Goal: Task Accomplishment & Management: Complete application form

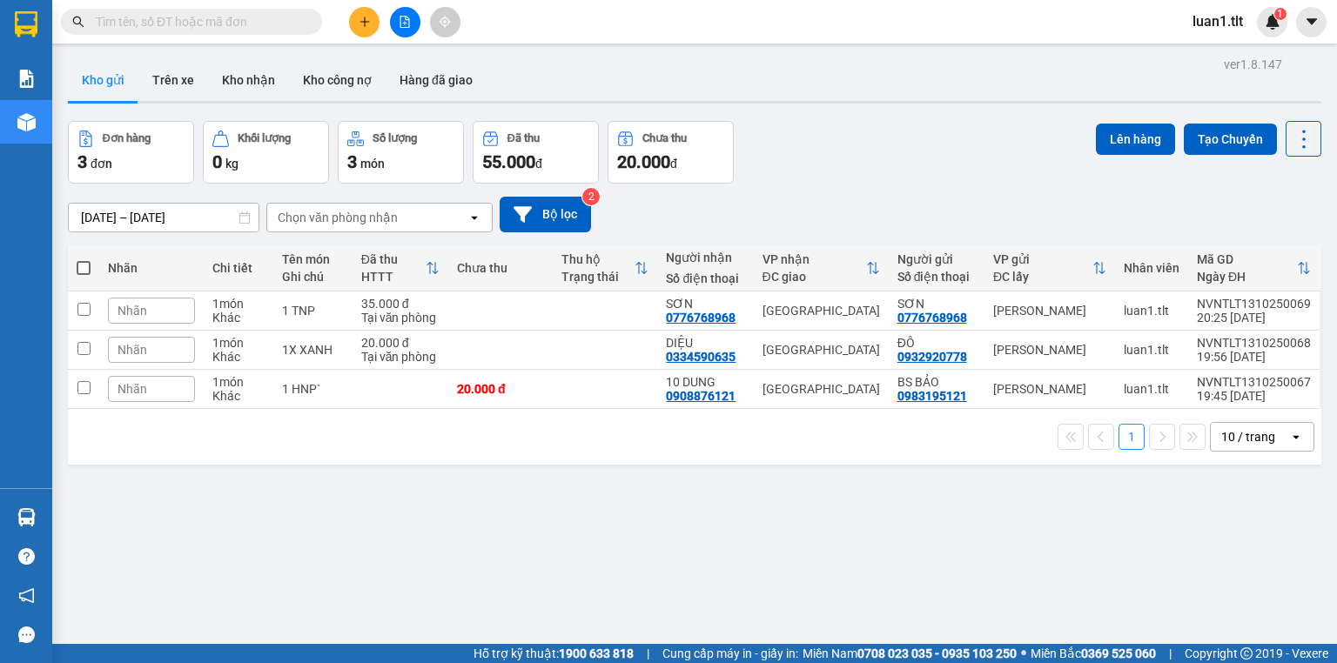
click at [364, 16] on icon "plus" at bounding box center [365, 22] width 12 height 12
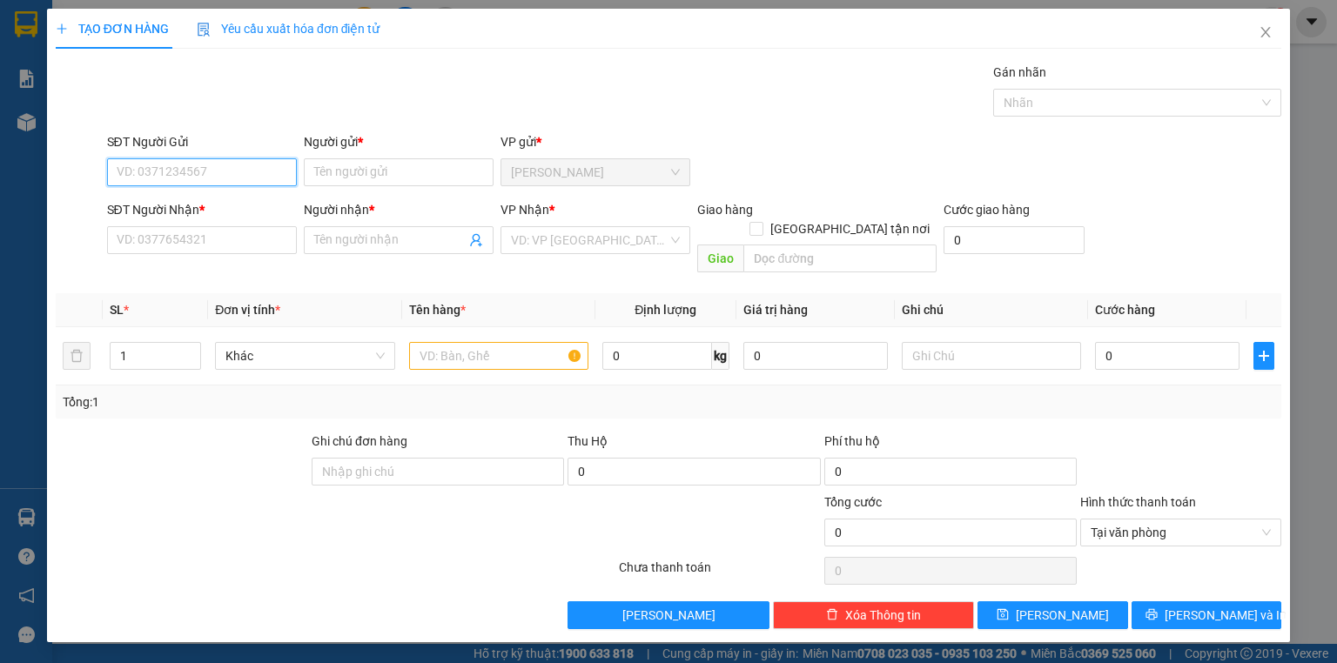
click at [173, 171] on input "SĐT Người Gửi" at bounding box center [202, 172] width 190 height 28
drag, startPoint x: 200, startPoint y: 197, endPoint x: 223, endPoint y: 231, distance: 41.5
click at [202, 197] on div "0919970748 - ngà" at bounding box center [201, 206] width 169 height 19
type input "0919970748"
type input "ngà"
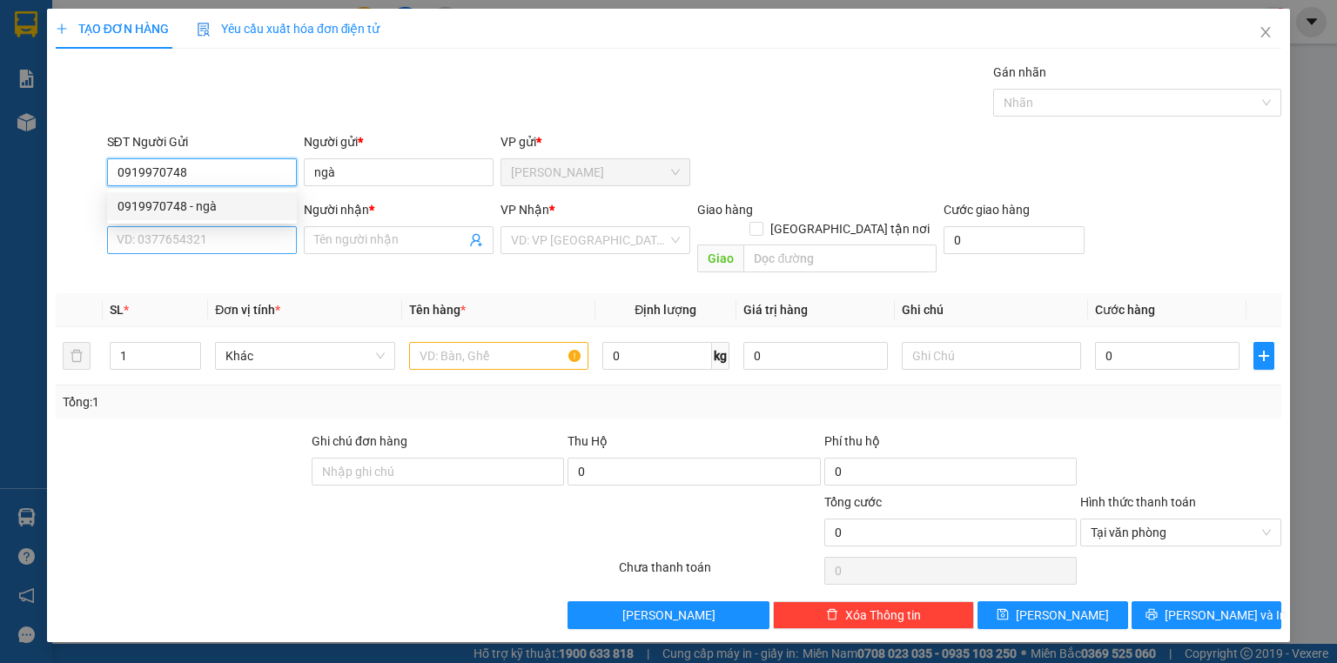
type input "0919970748"
click at [230, 233] on input "SĐT Người Nhận *" at bounding box center [202, 240] width 190 height 28
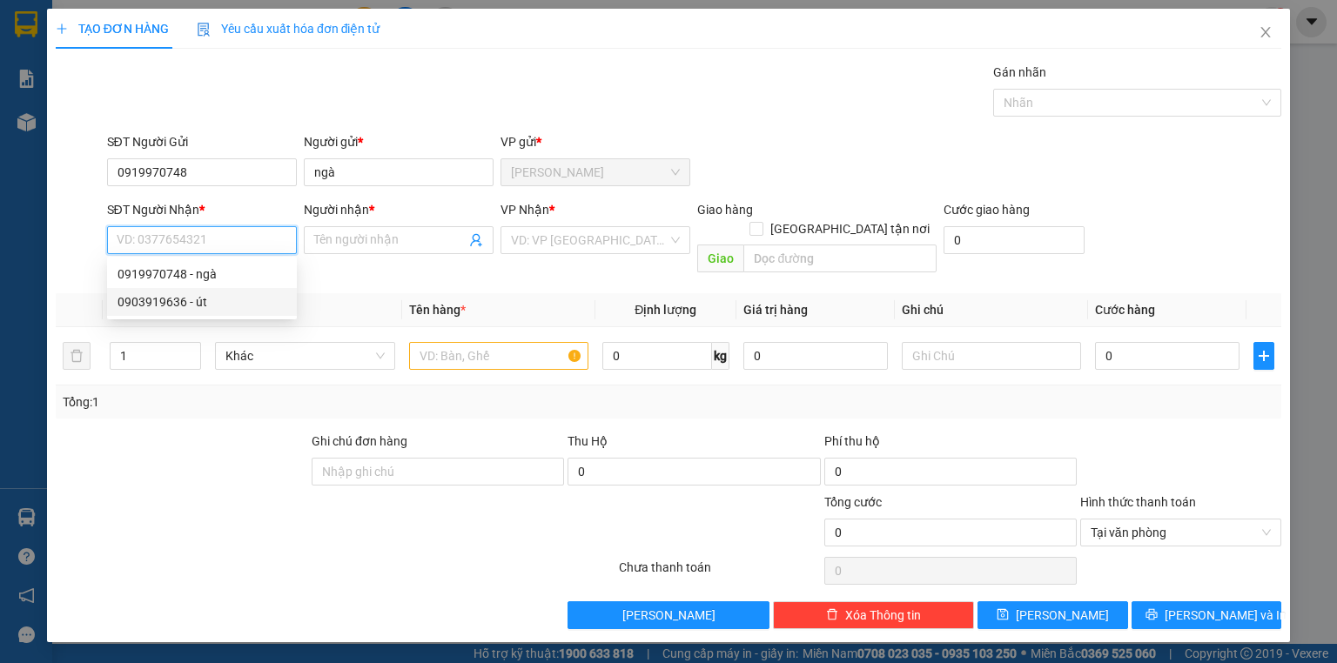
click at [186, 301] on div "0903919636 - út" at bounding box center [201, 301] width 169 height 19
type input "0903919636"
type input "út"
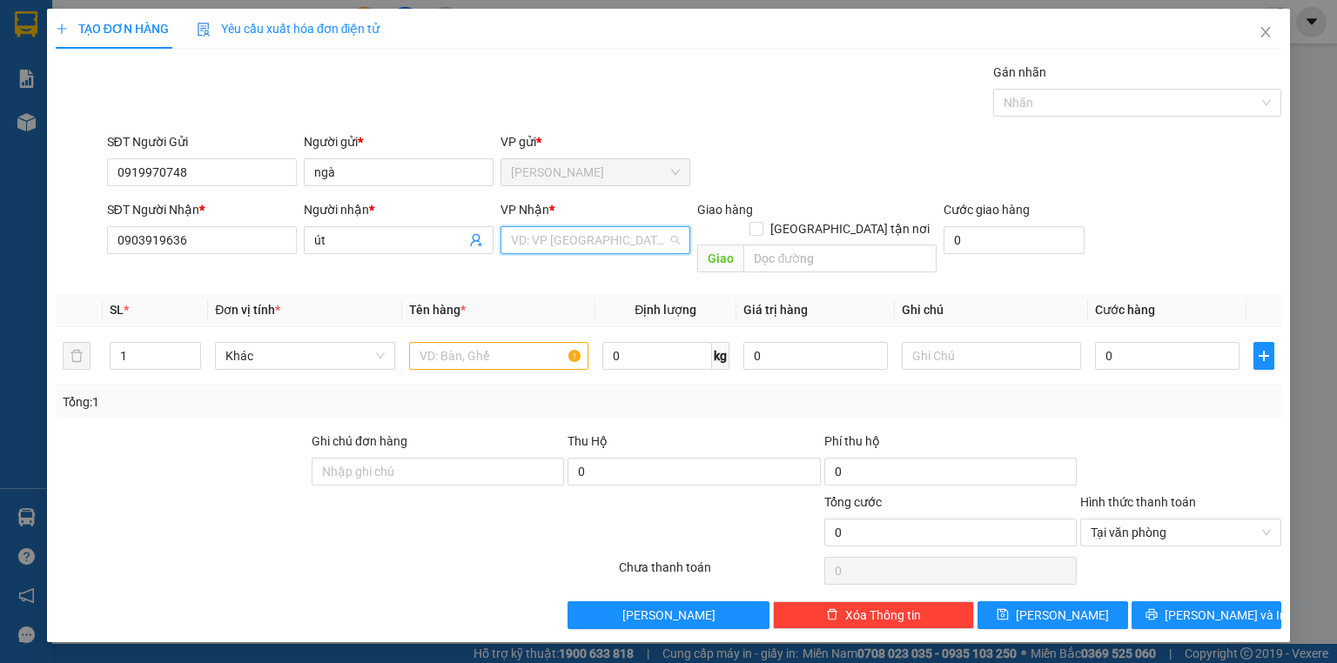
click at [539, 245] on input "search" at bounding box center [589, 240] width 157 height 26
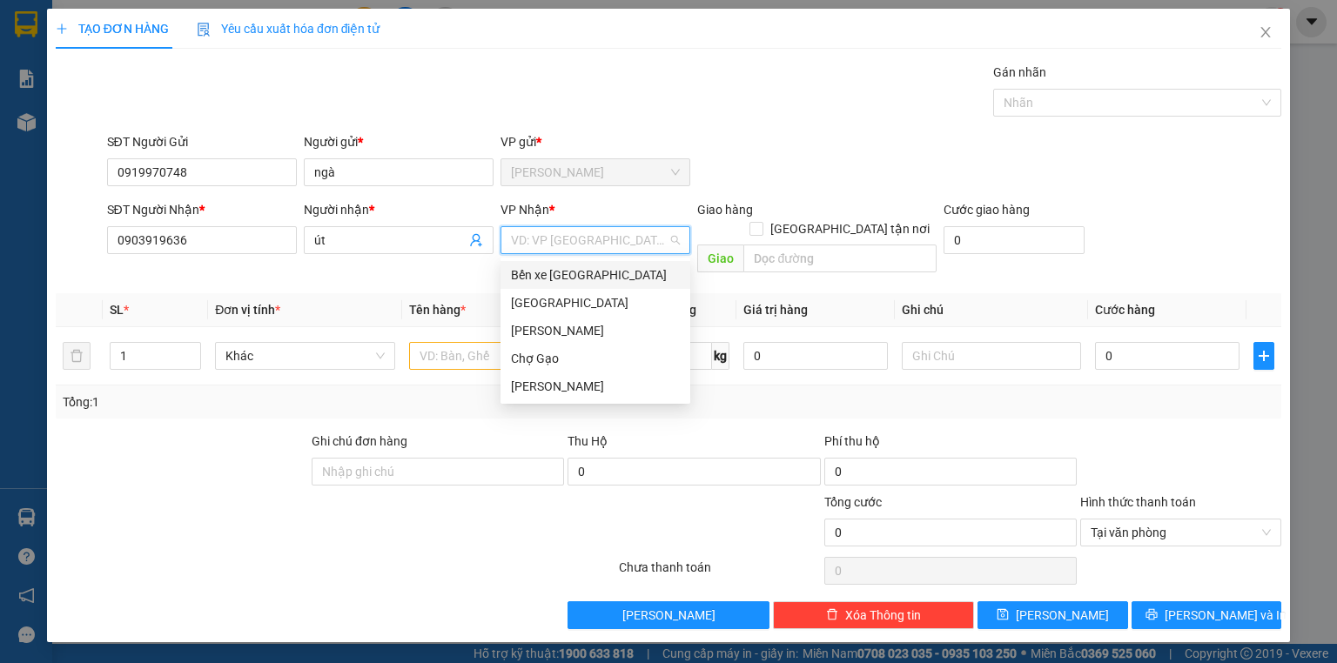
click at [542, 292] on div "[GEOGRAPHIC_DATA]" at bounding box center [595, 303] width 190 height 28
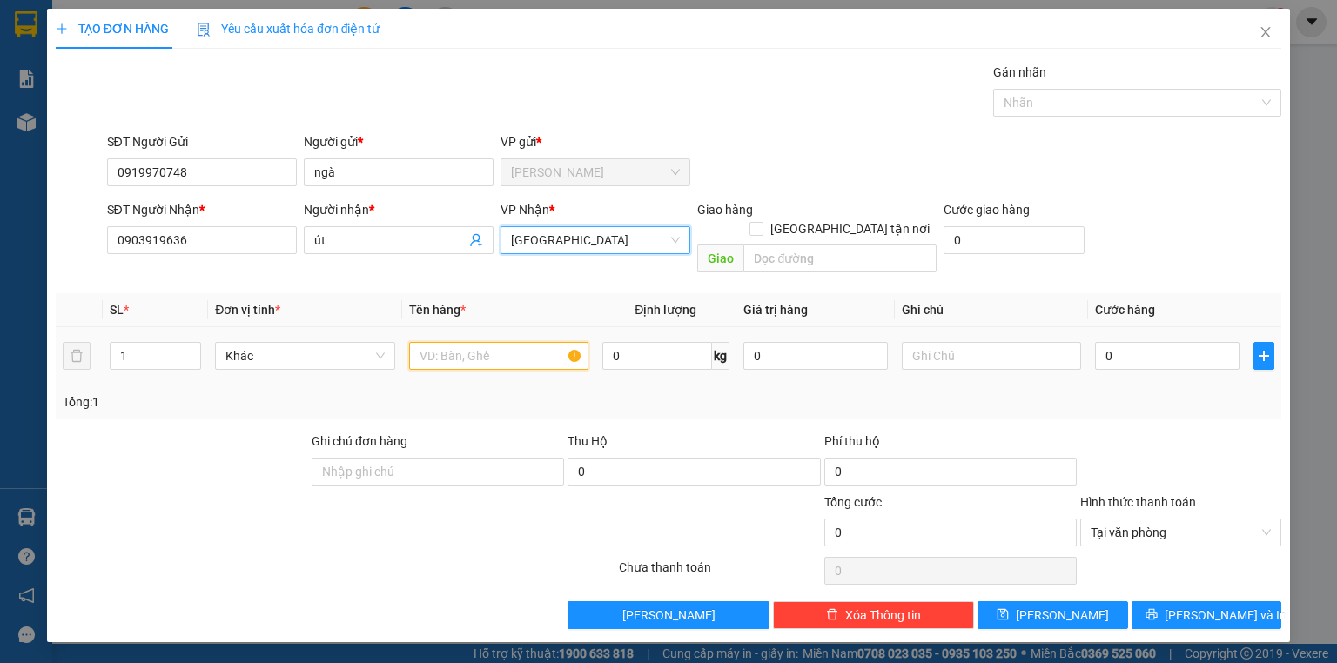
click at [514, 342] on input "text" at bounding box center [498, 356] width 179 height 28
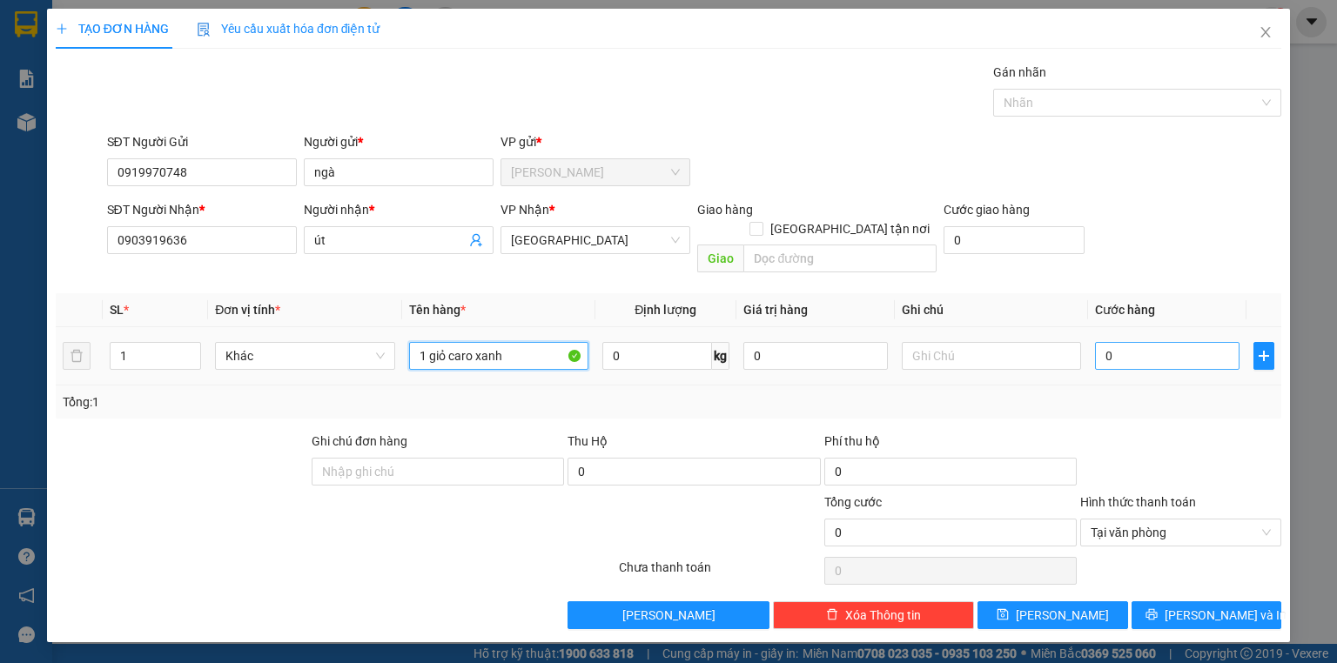
type input "1 giỏ caro xanh"
click at [1170, 342] on input "0" at bounding box center [1167, 356] width 144 height 28
type input "4"
type input "40"
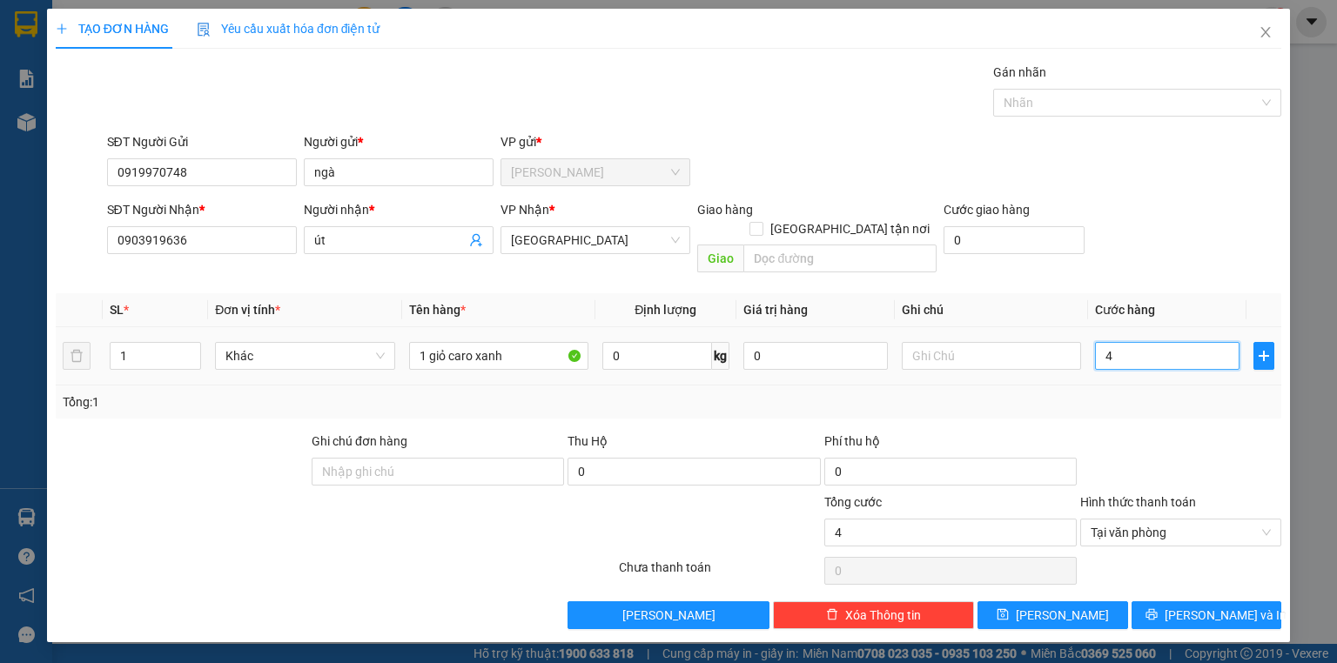
type input "40"
type input "40.000"
click at [1202, 606] on span "Lưu và In" at bounding box center [1225, 615] width 122 height 19
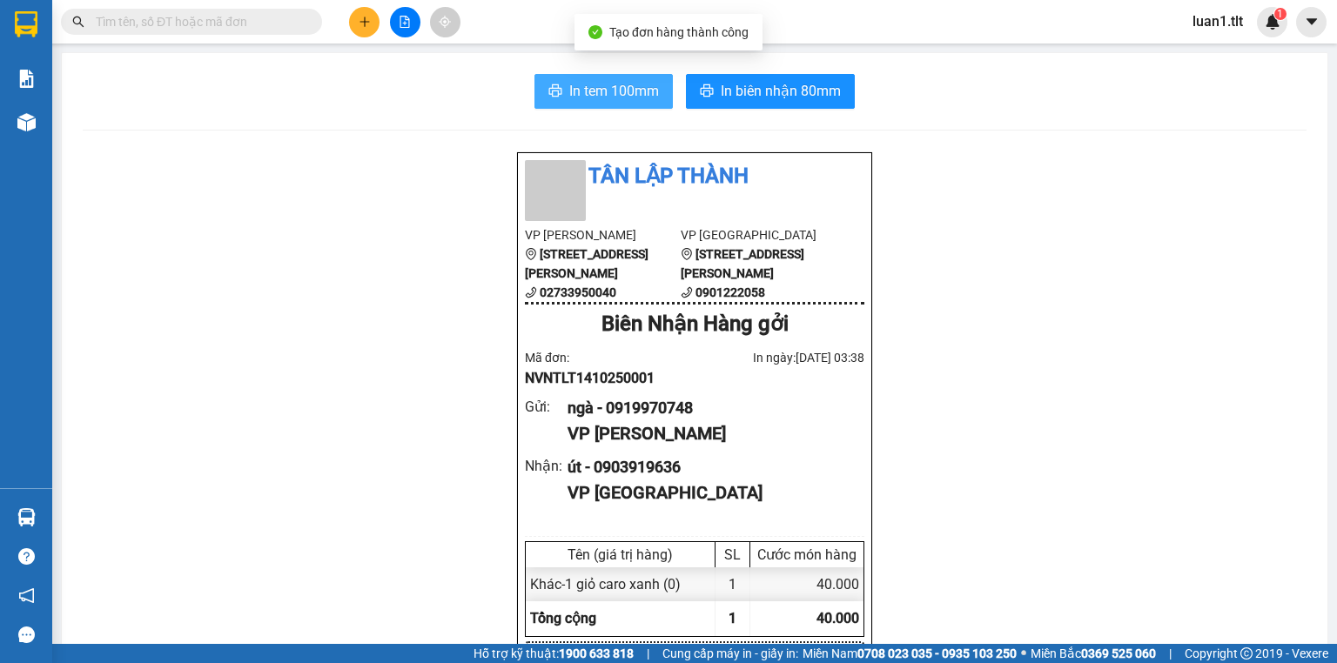
click at [571, 93] on span "In tem 100mm" at bounding box center [614, 91] width 90 height 22
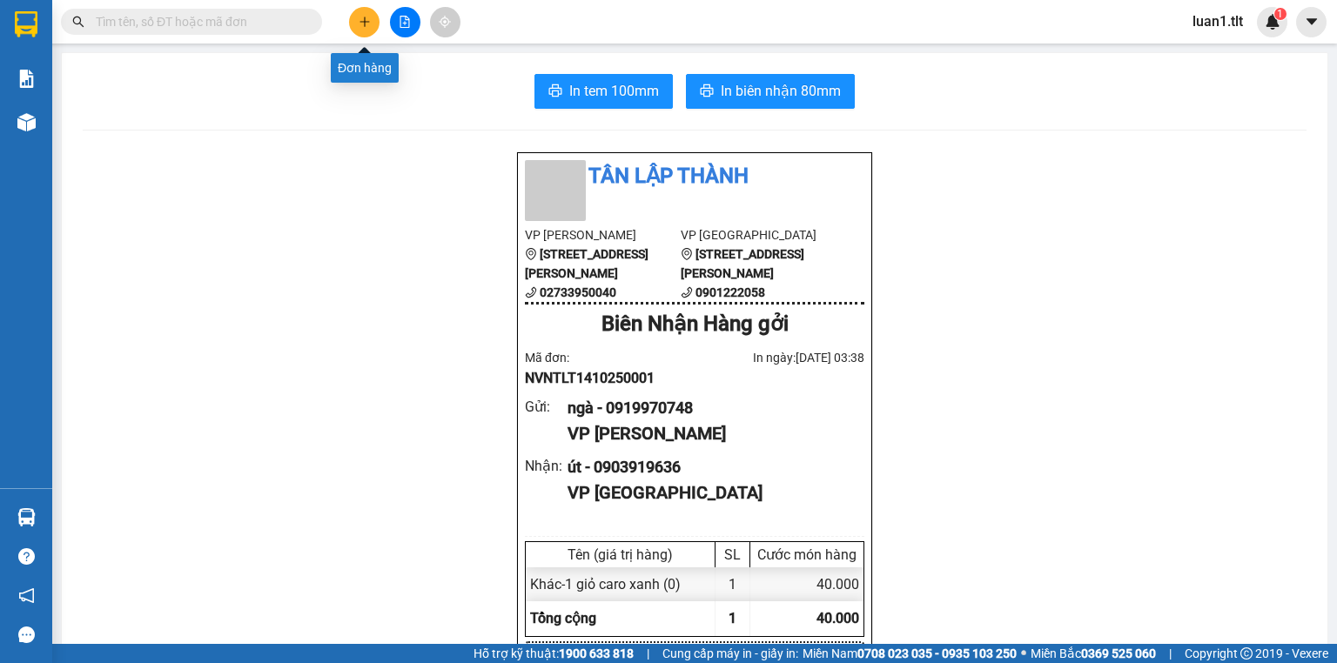
click at [370, 25] on icon "plus" at bounding box center [365, 22] width 12 height 12
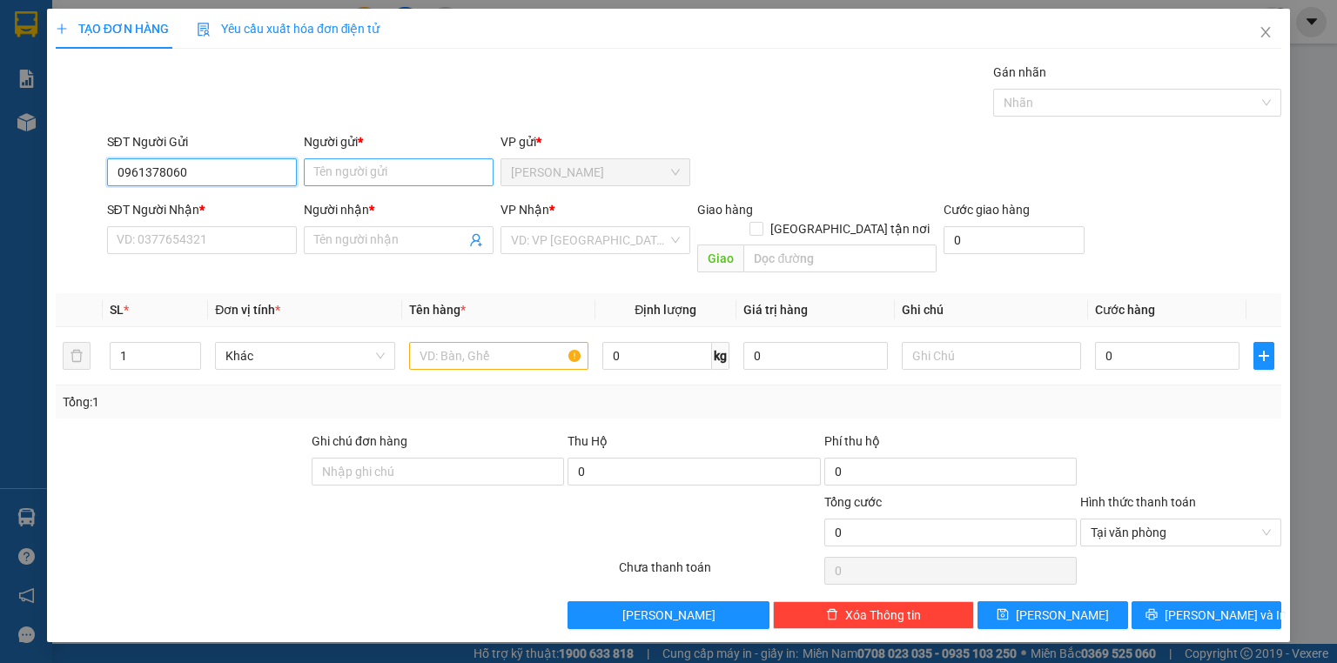
type input "0961378060"
click at [339, 178] on input "Người gửi *" at bounding box center [399, 172] width 190 height 28
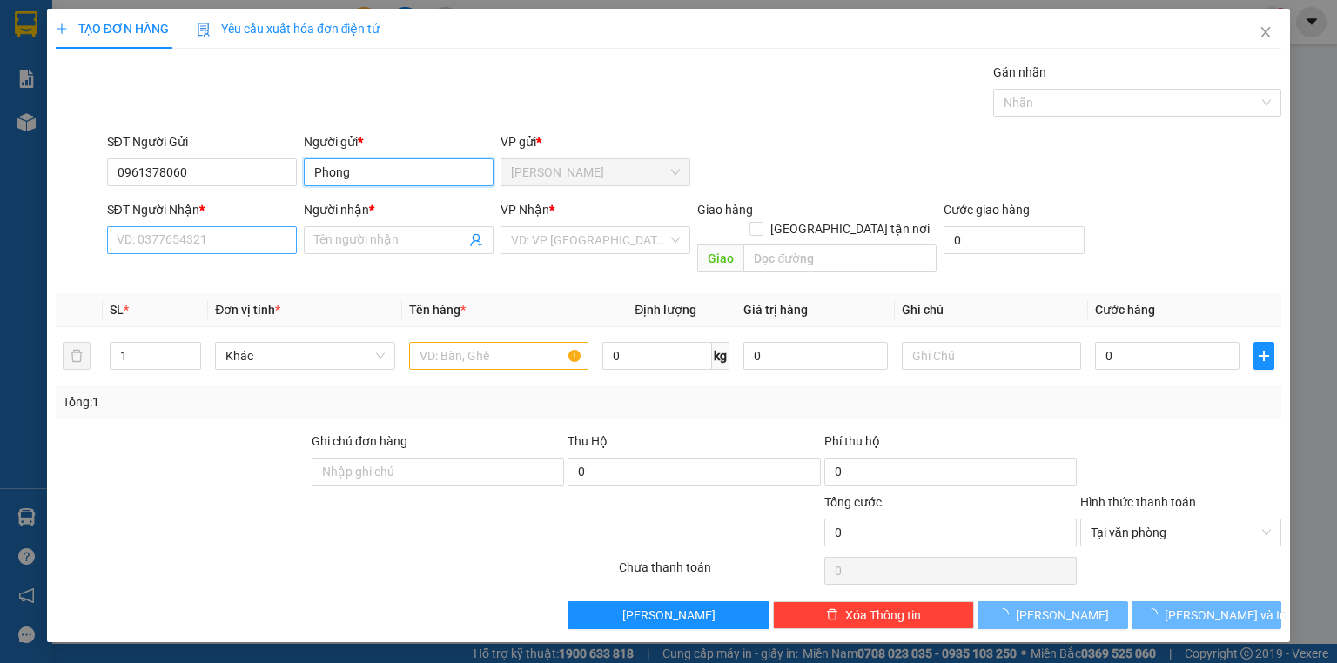
type input "Phong"
click at [187, 240] on input "SĐT Người Nhận *" at bounding box center [202, 240] width 190 height 28
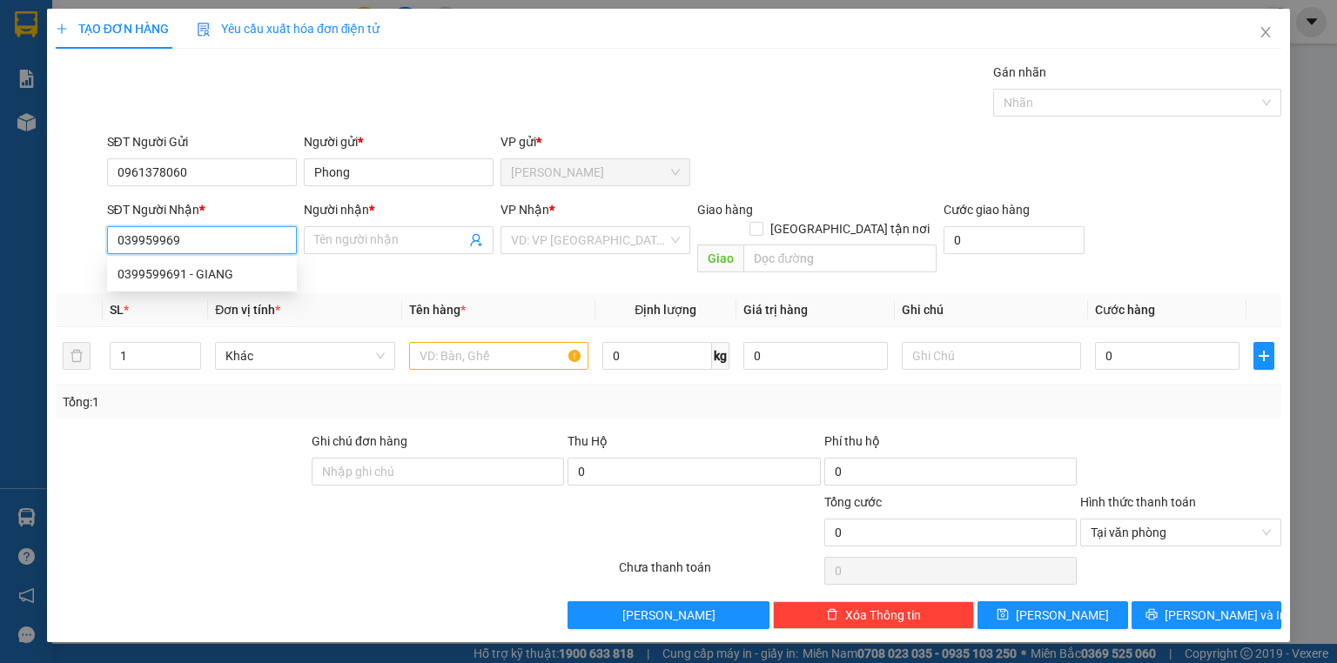
type input "0399599691"
click at [219, 272] on div "0399599691 - GIANG" at bounding box center [201, 274] width 169 height 19
type input "GIANG"
type input "0399599691"
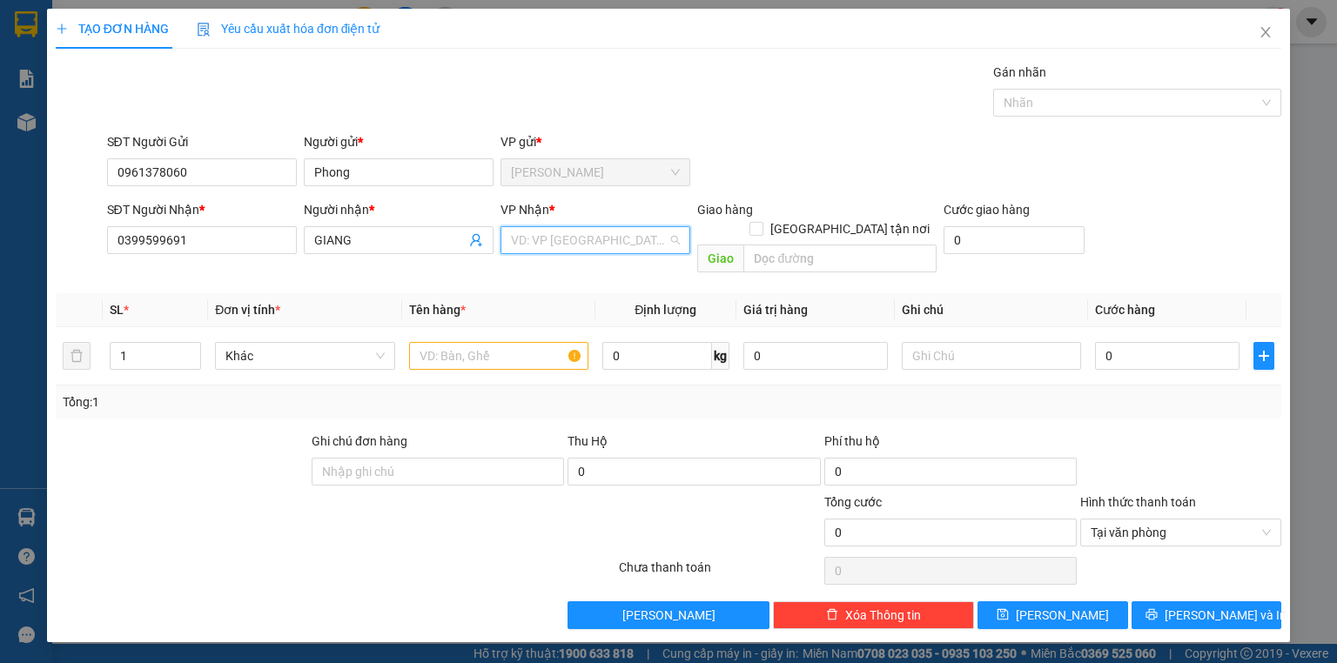
click at [568, 243] on input "search" at bounding box center [589, 240] width 157 height 26
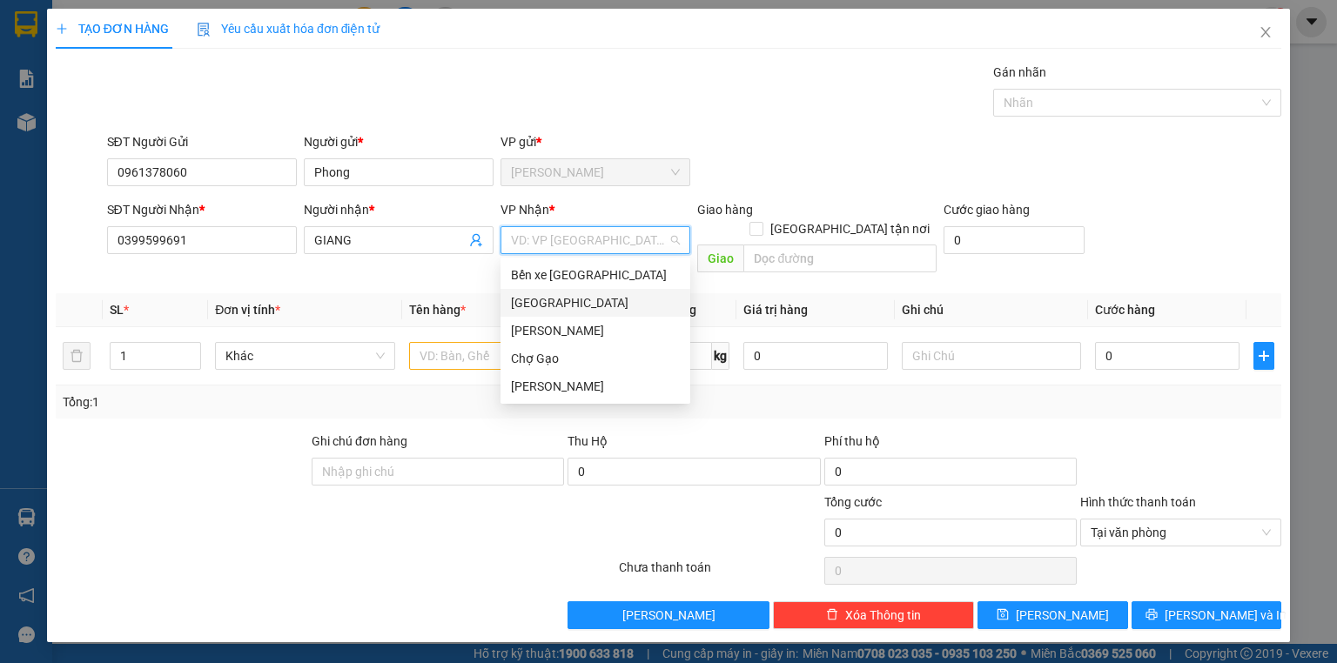
click at [546, 303] on div "[GEOGRAPHIC_DATA]" at bounding box center [595, 302] width 169 height 19
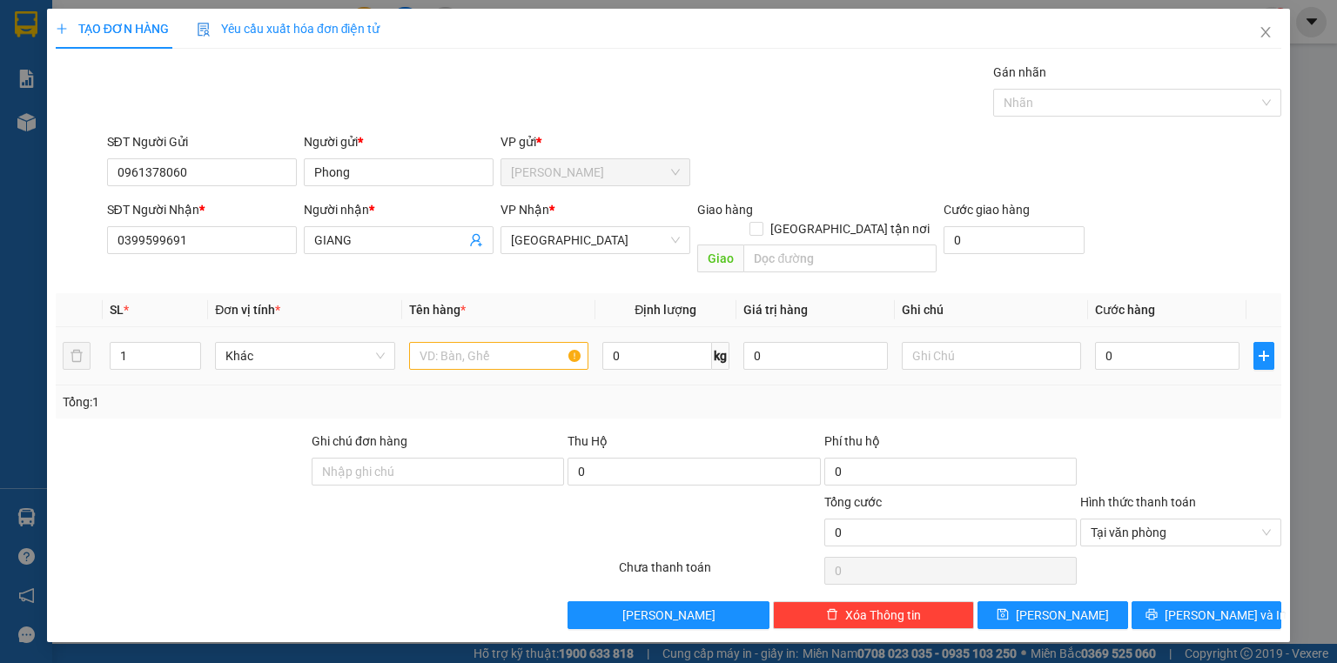
click at [478, 355] on td at bounding box center [498, 356] width 193 height 58
click at [490, 348] on input "text" at bounding box center [498, 356] width 179 height 28
click at [1117, 342] on input "0" at bounding box center [1167, 356] width 144 height 28
click at [511, 344] on input "1 tnp nhỏ" at bounding box center [498, 356] width 179 height 28
type input "1 tnp nhỏ - đồ ăn"
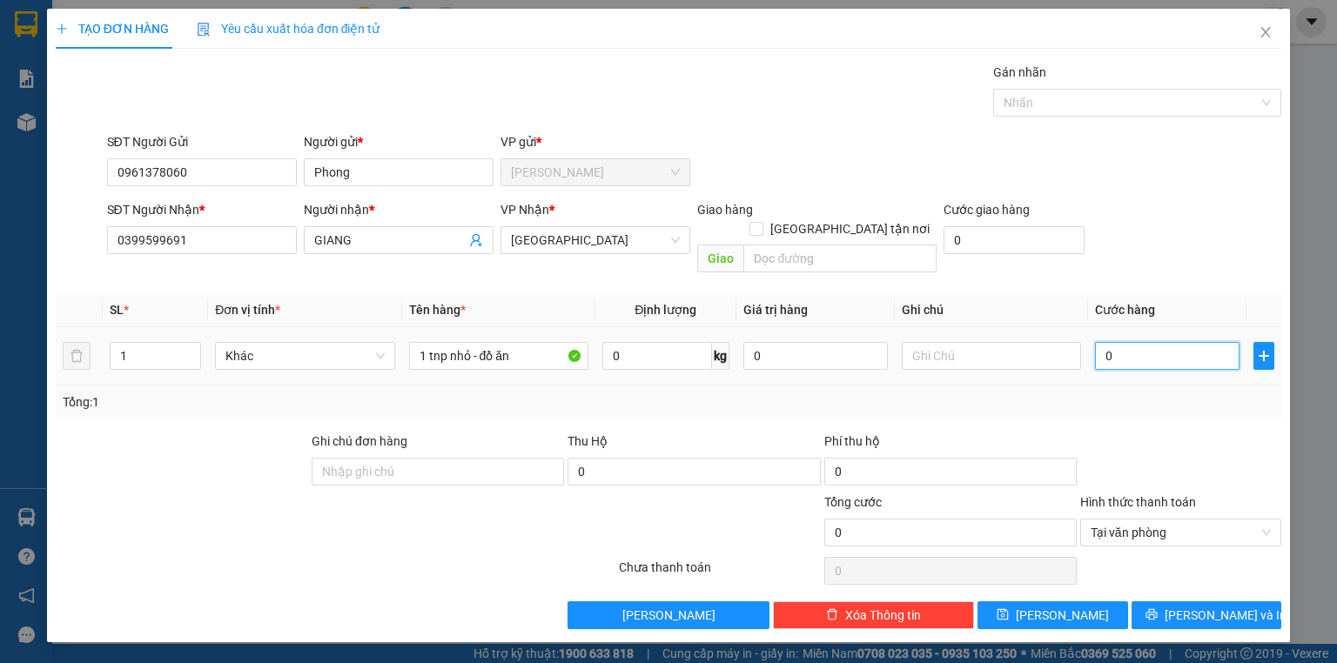
click at [1118, 342] on input "0" at bounding box center [1167, 356] width 144 height 28
click at [269, 168] on input "0961378060" at bounding box center [202, 172] width 190 height 28
click at [1007, 132] on div "SĐT Người Gửi 0961378060 Người gửi * Phong VP gửi * Nguyễn Văn Nguyễn" at bounding box center [695, 162] width 1182 height 61
click at [231, 186] on div "SĐT Người Gửi 0961378060" at bounding box center [202, 162] width 190 height 61
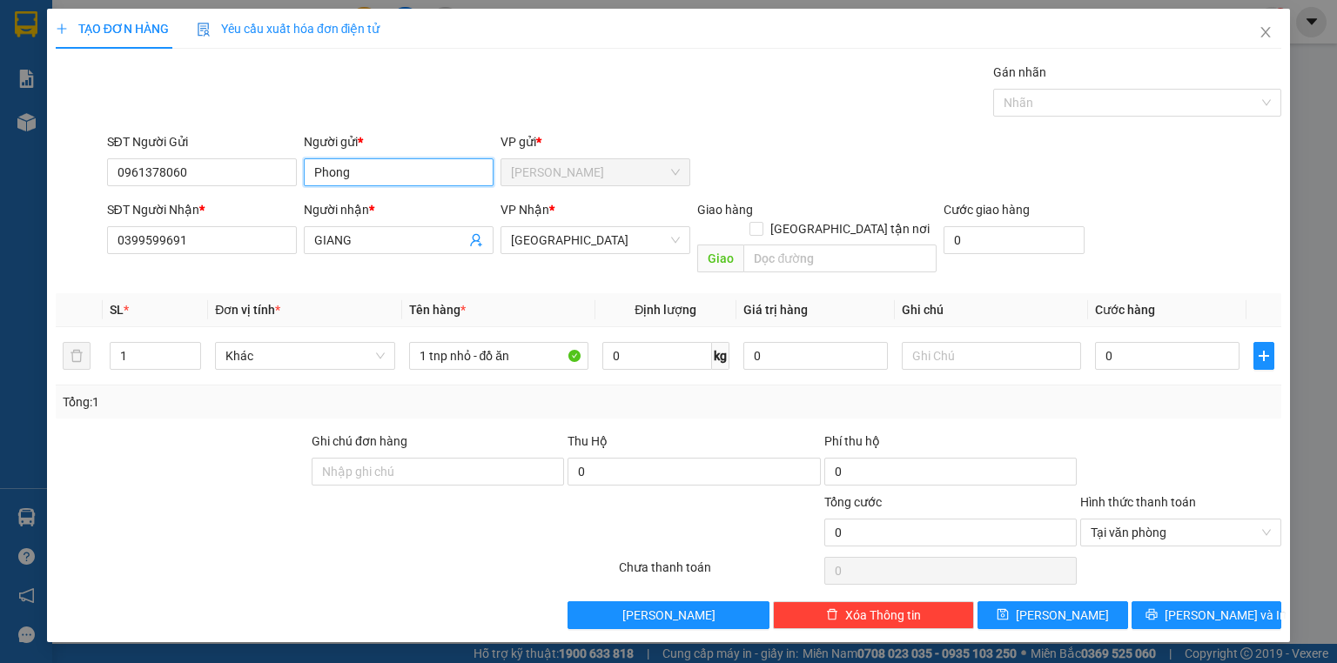
click at [376, 160] on input "Phong" at bounding box center [399, 172] width 190 height 28
click at [376, 159] on input "Phong" at bounding box center [399, 172] width 190 height 28
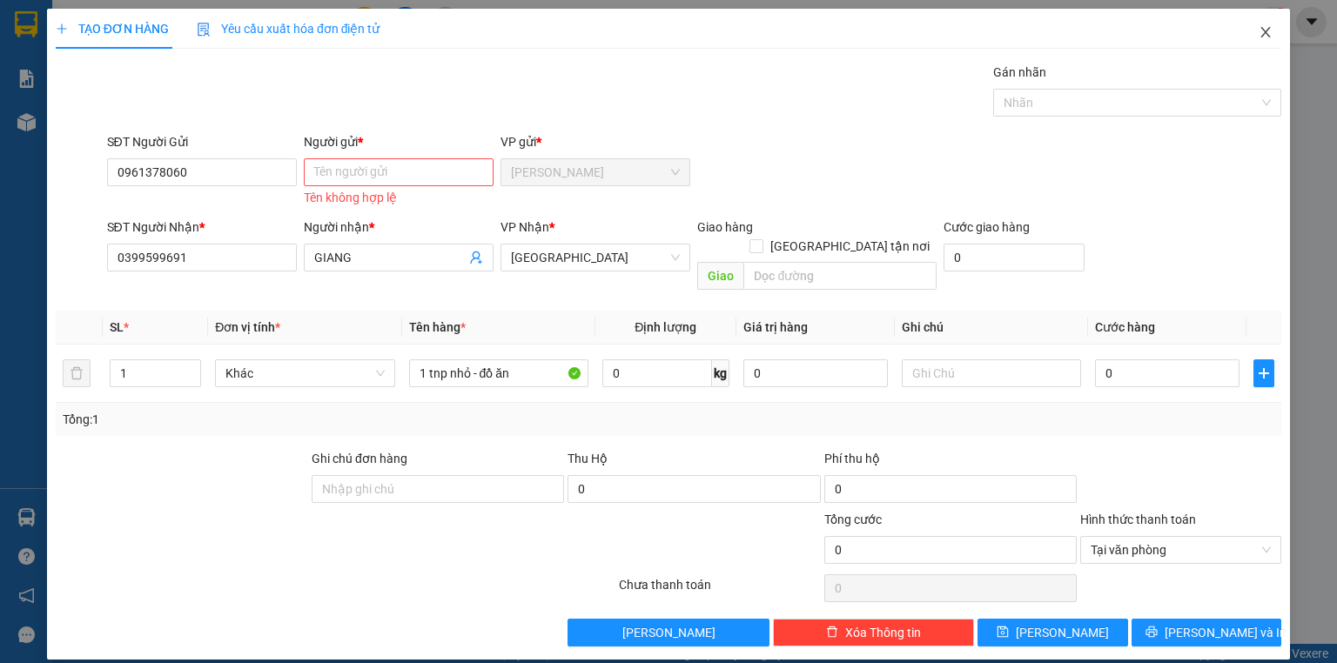
click at [1246, 37] on span "Close" at bounding box center [1265, 33] width 49 height 49
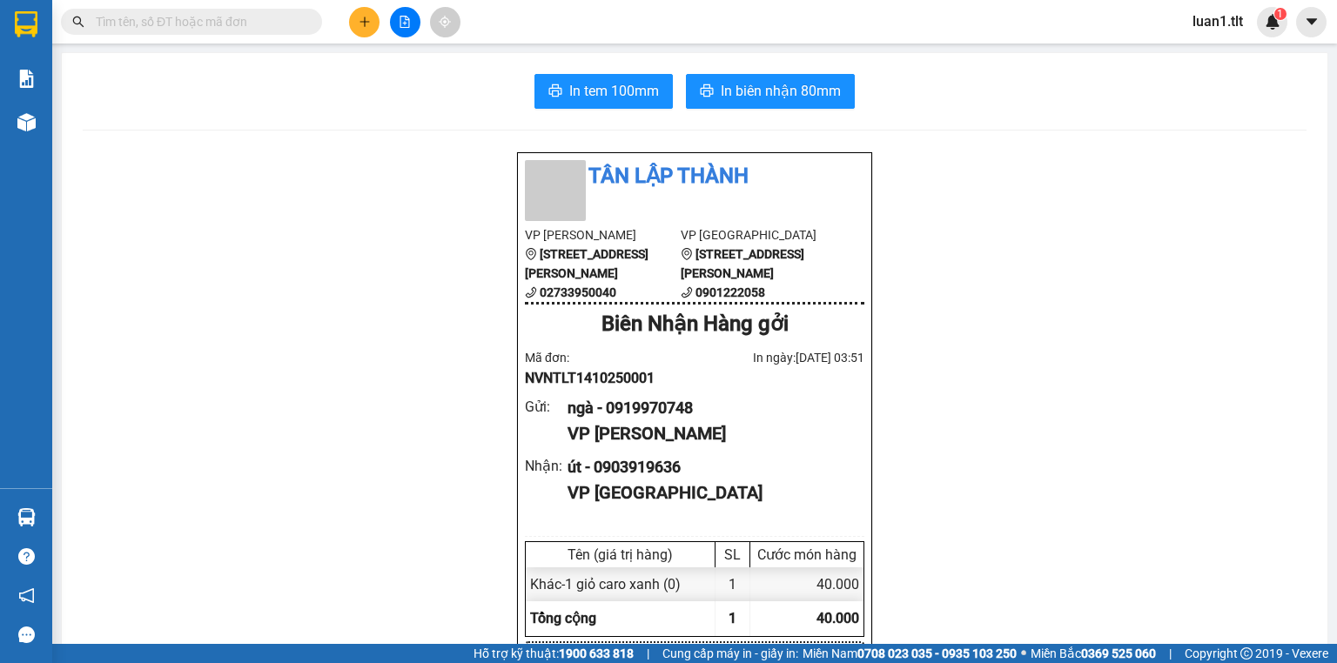
click at [359, 21] on icon "plus" at bounding box center [365, 22] width 12 height 12
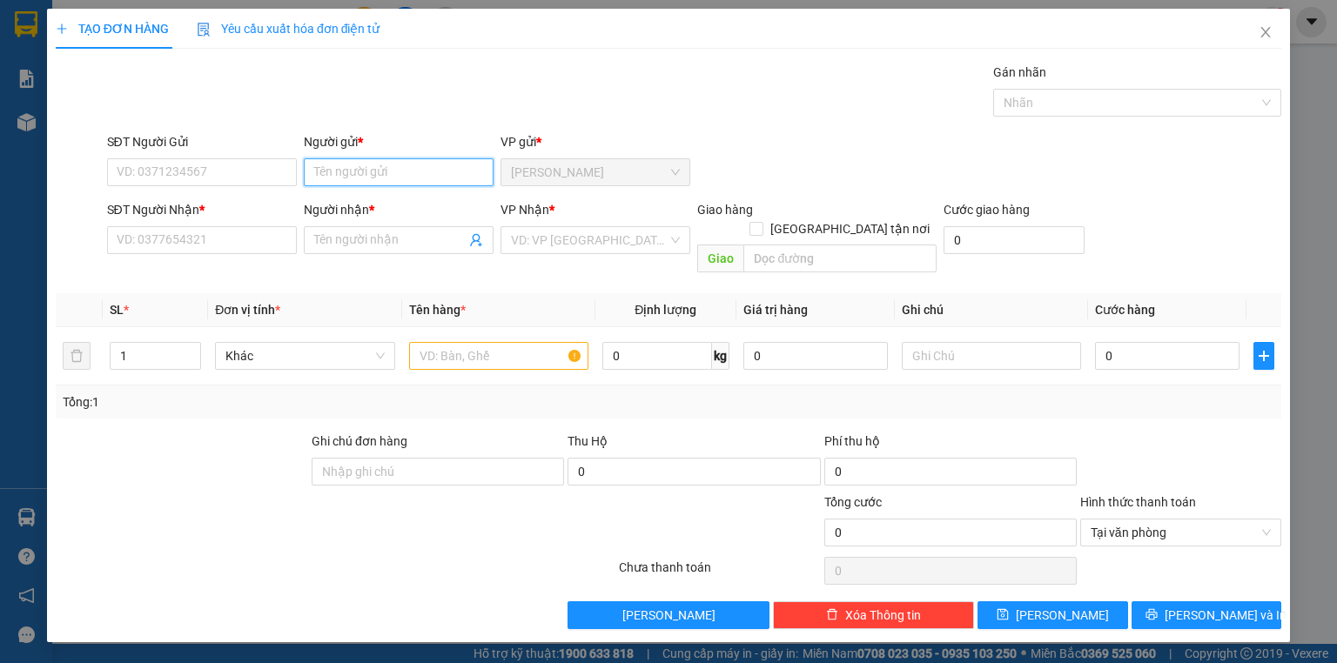
click at [346, 164] on input "Người gửi *" at bounding box center [399, 172] width 190 height 28
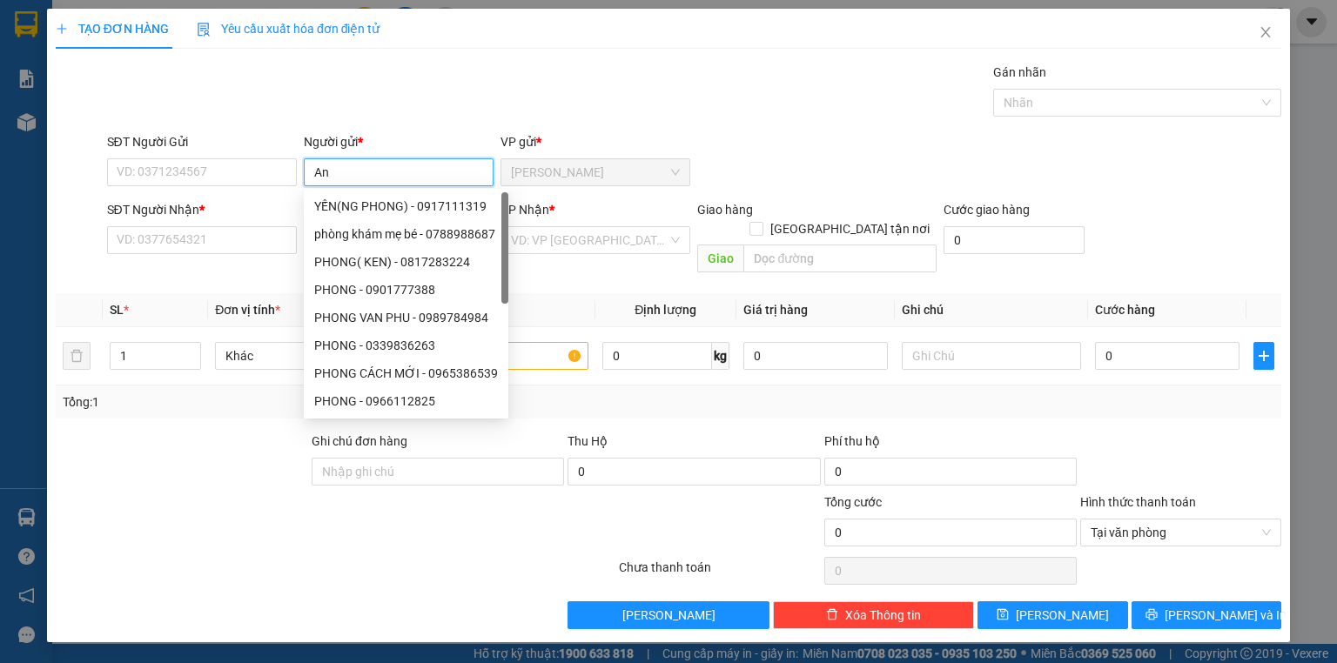
type input "A"
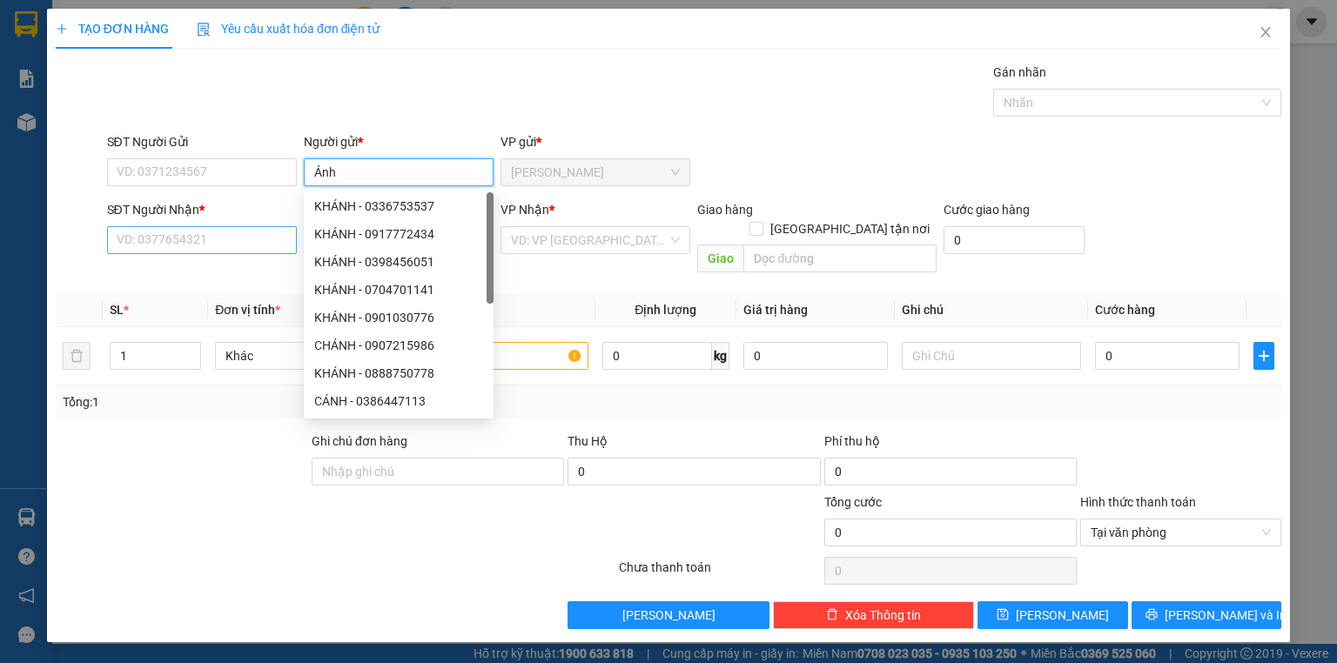
type input "Ánh"
click at [252, 241] on input "SĐT Người Nhận *" at bounding box center [202, 240] width 190 height 28
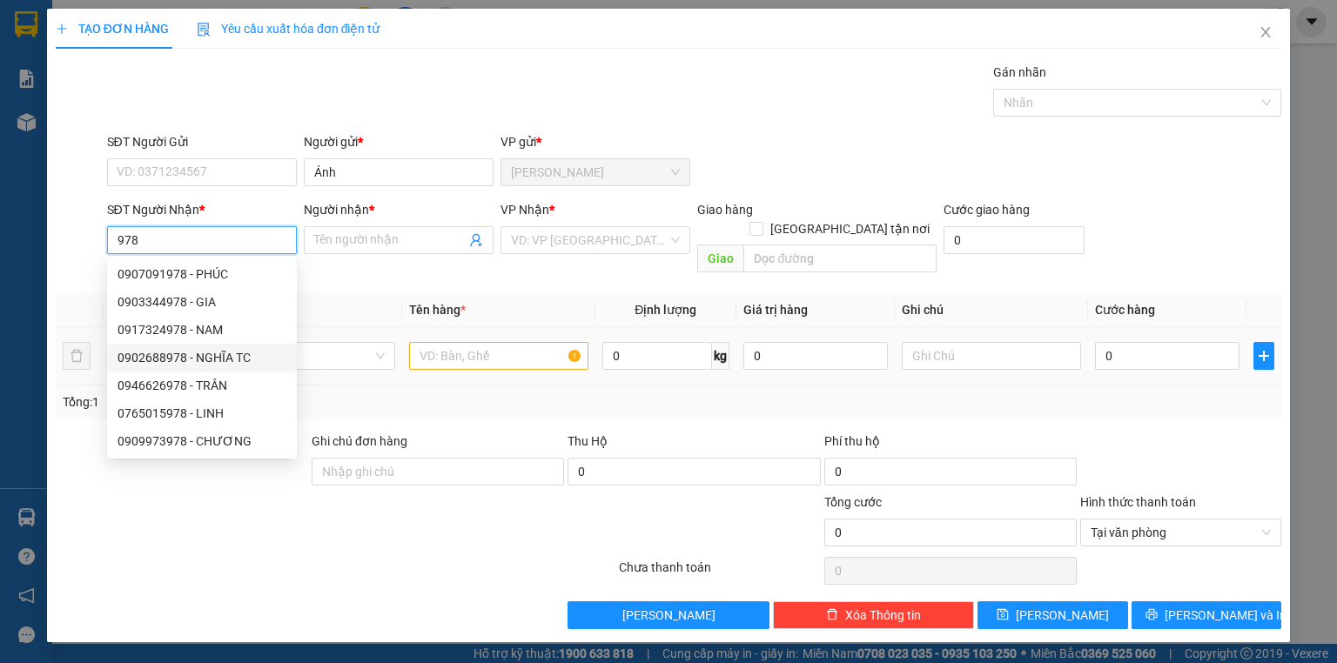
click at [218, 352] on div "0902688978 - NGHĨA TC" at bounding box center [201, 357] width 169 height 19
type input "0902688978"
type input "NGHĨA TC"
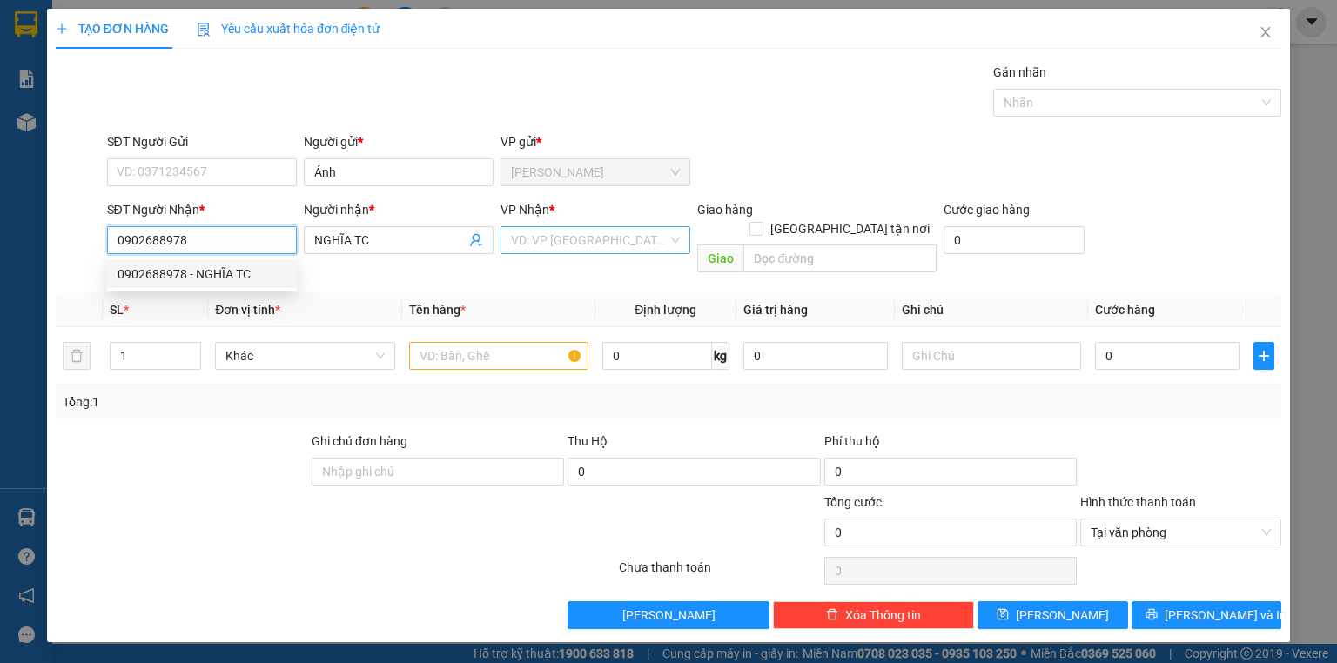
type input "0902688978"
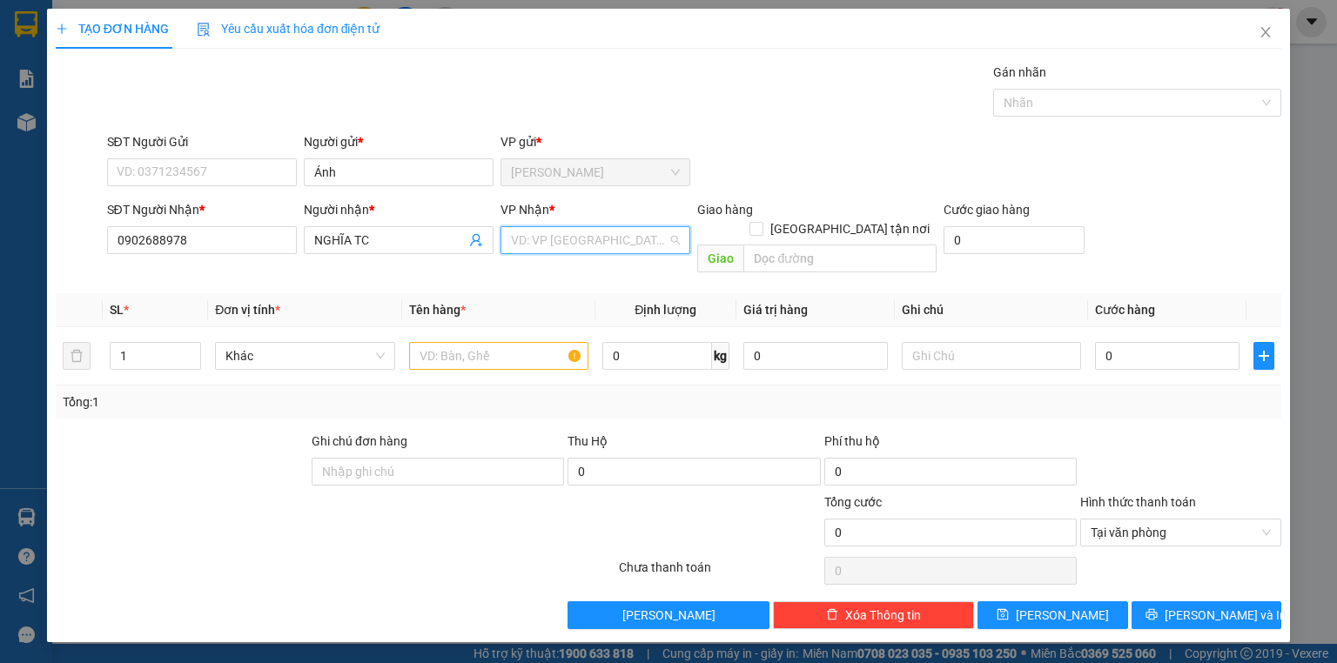
click at [596, 237] on input "search" at bounding box center [589, 240] width 157 height 26
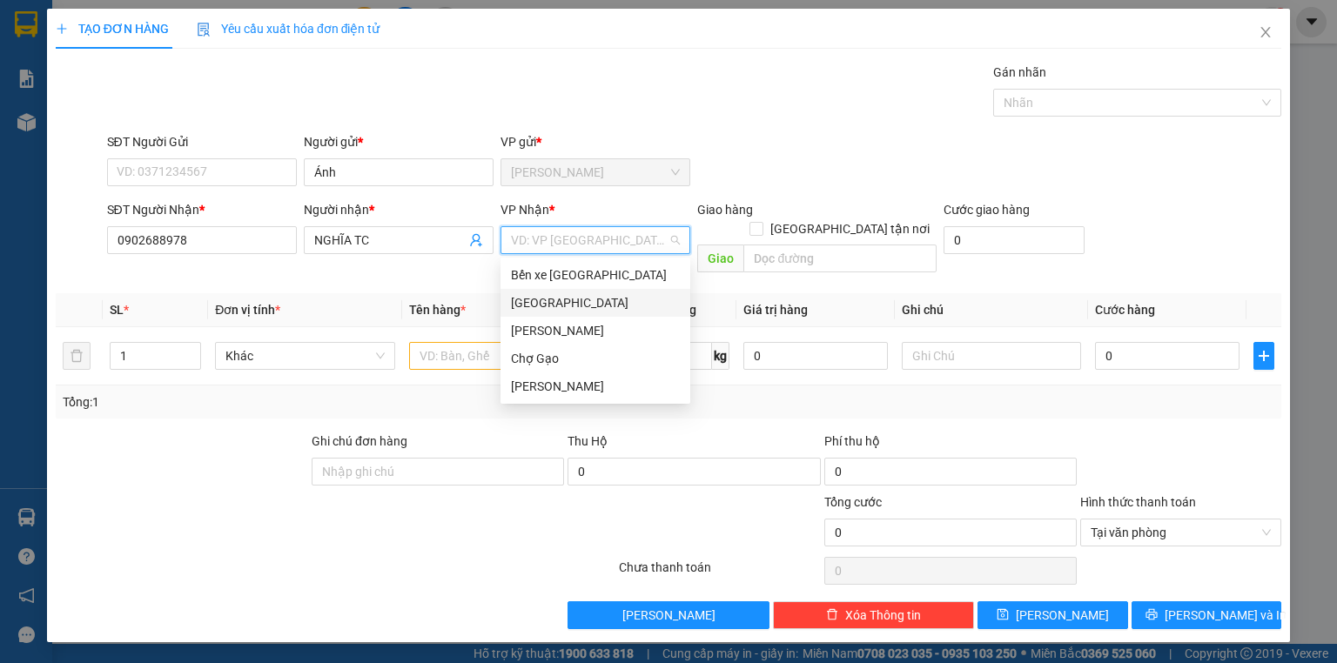
click at [550, 310] on div "[GEOGRAPHIC_DATA]" at bounding box center [595, 302] width 169 height 19
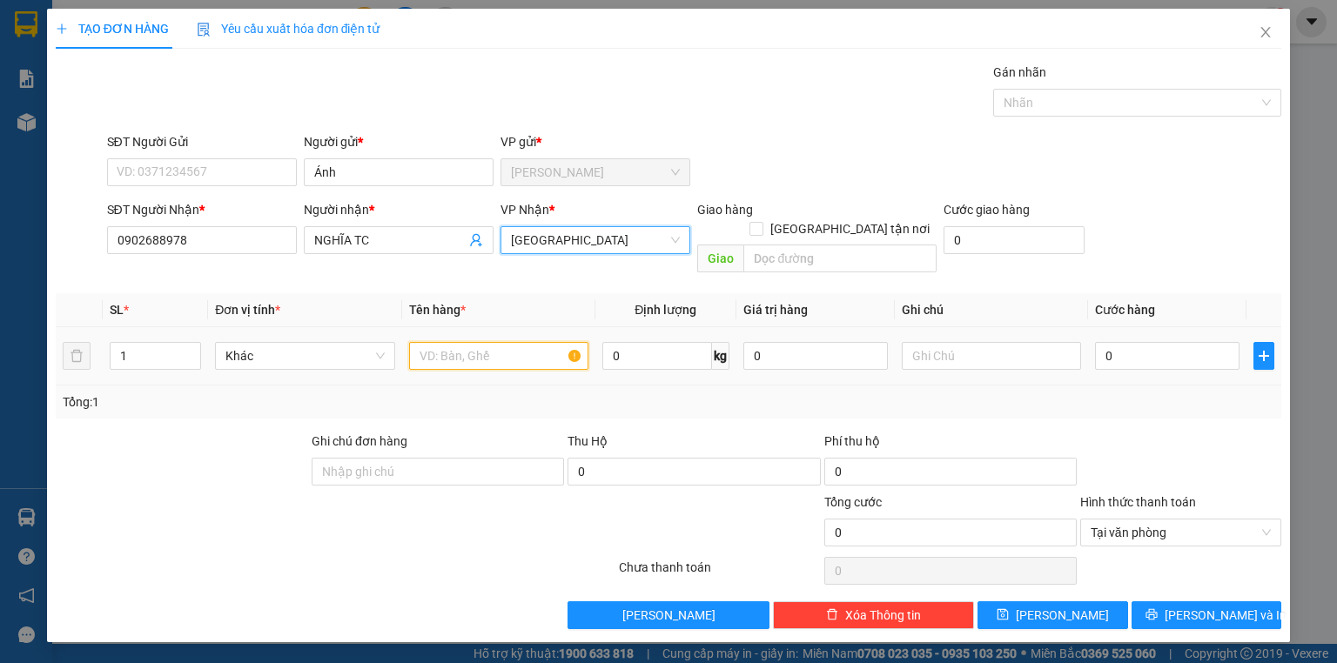
click at [495, 342] on input "text" at bounding box center [498, 356] width 179 height 28
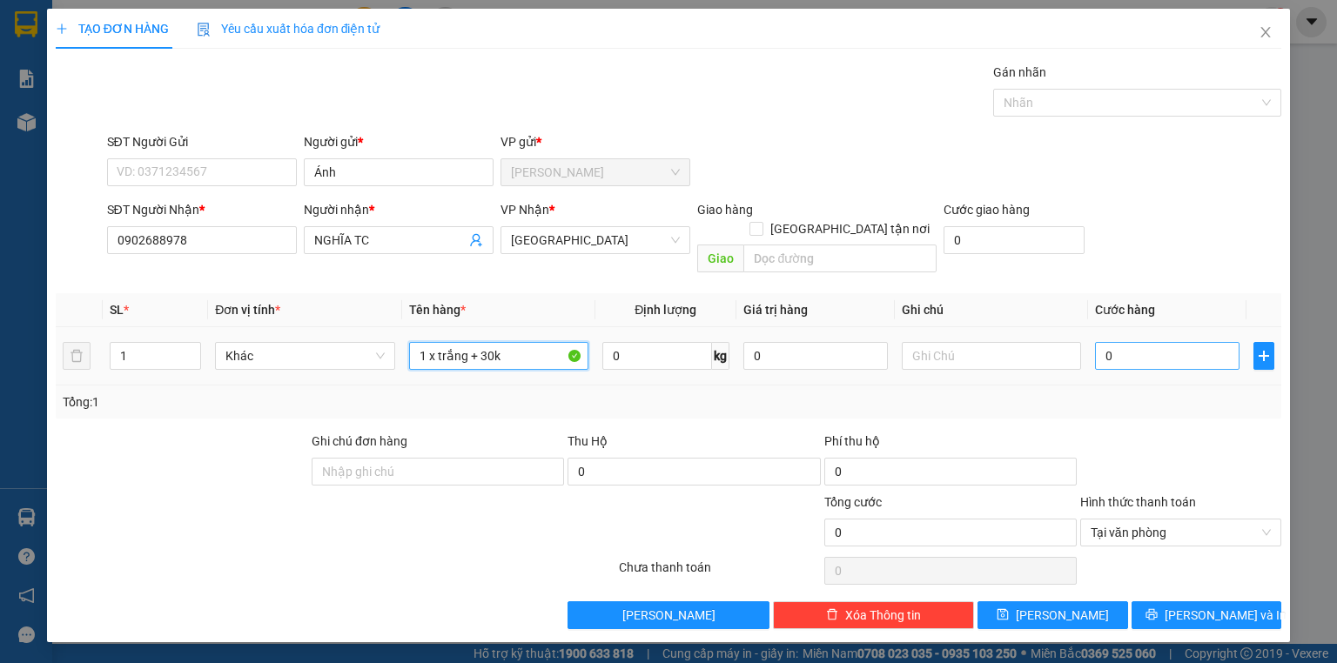
type input "1 x trắng + 30k"
click at [1128, 342] on input "0" at bounding box center [1167, 356] width 144 height 28
type input "2"
type input "20"
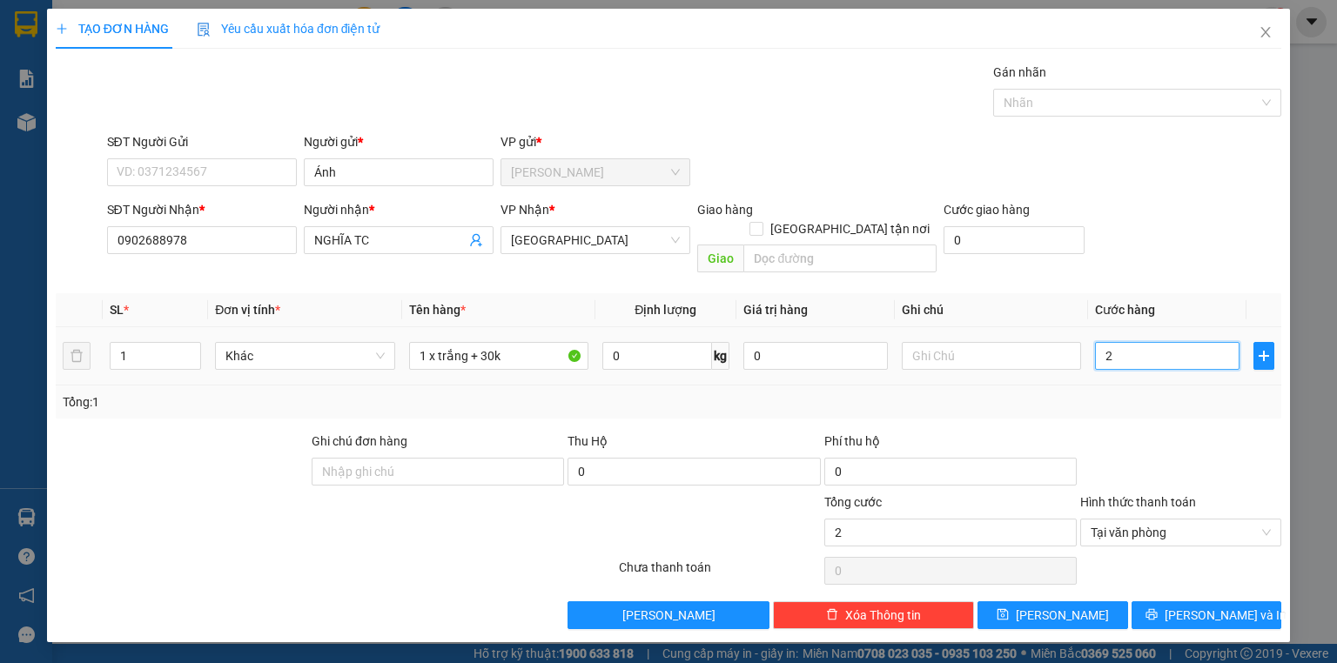
type input "20"
type input "20.000"
click at [1176, 601] on button "Lưu và In" at bounding box center [1206, 615] width 151 height 28
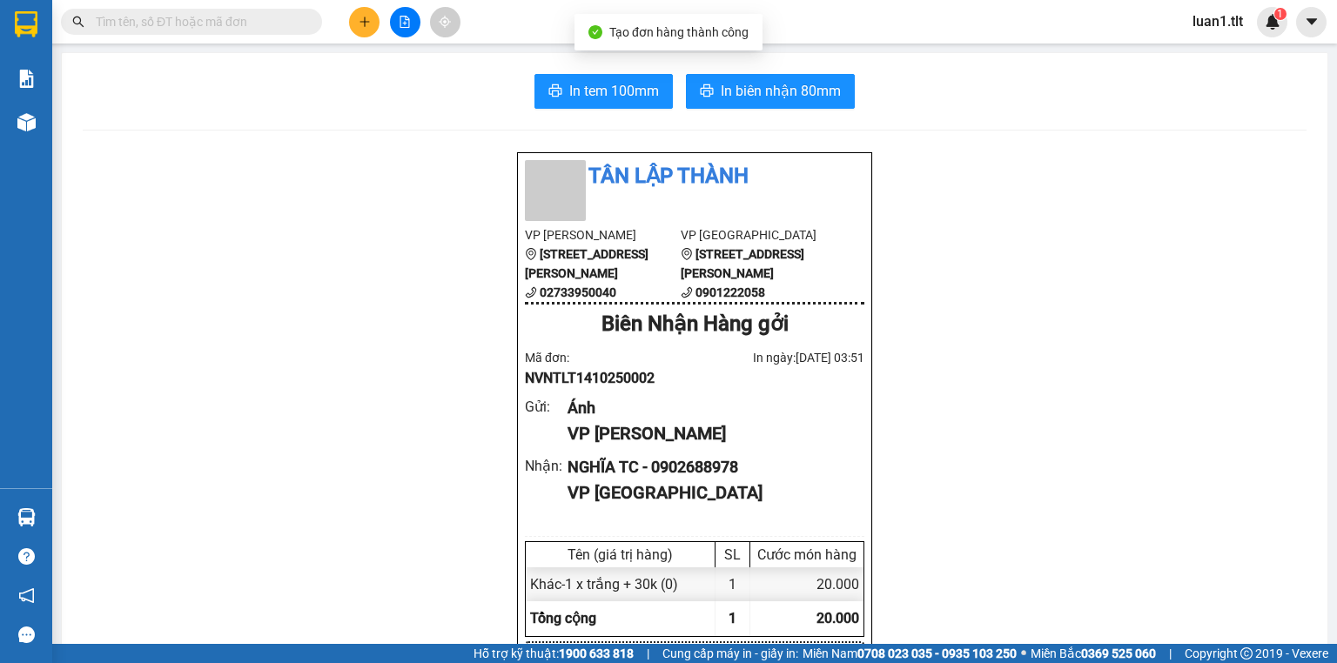
click at [767, 87] on span "In biên nhận 80mm" at bounding box center [780, 91] width 120 height 22
click at [550, 100] on button "In tem 100mm" at bounding box center [603, 91] width 138 height 35
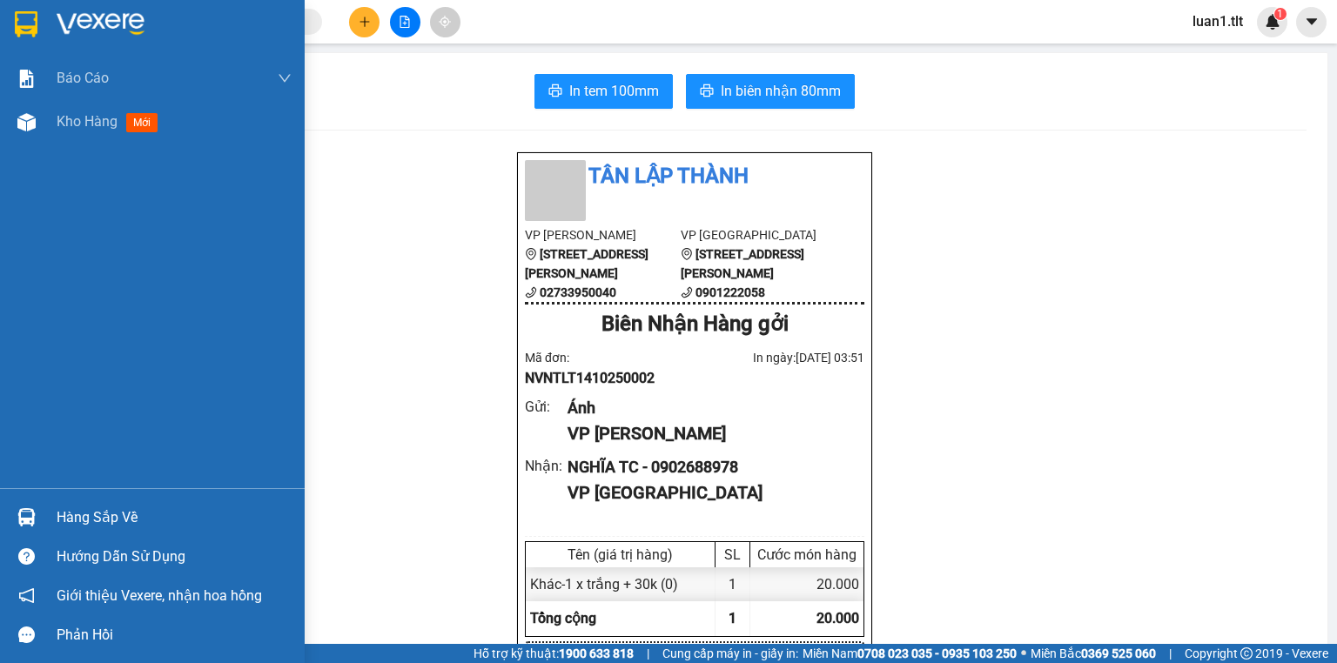
click at [29, 38] on div at bounding box center [152, 28] width 305 height 57
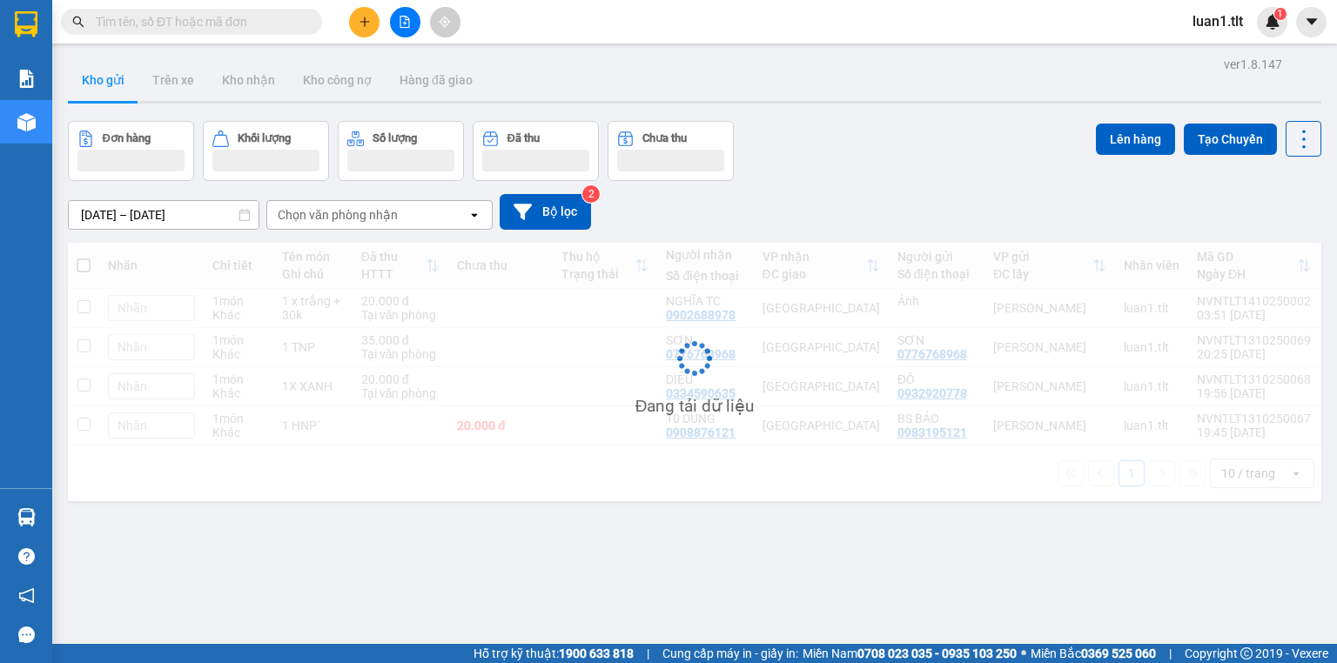
click at [828, 177] on div "Đơn hàng Khối lượng Số lượng Đã thu Chưa thu Lên hàng Tạo Chuyến" at bounding box center [694, 151] width 1253 height 60
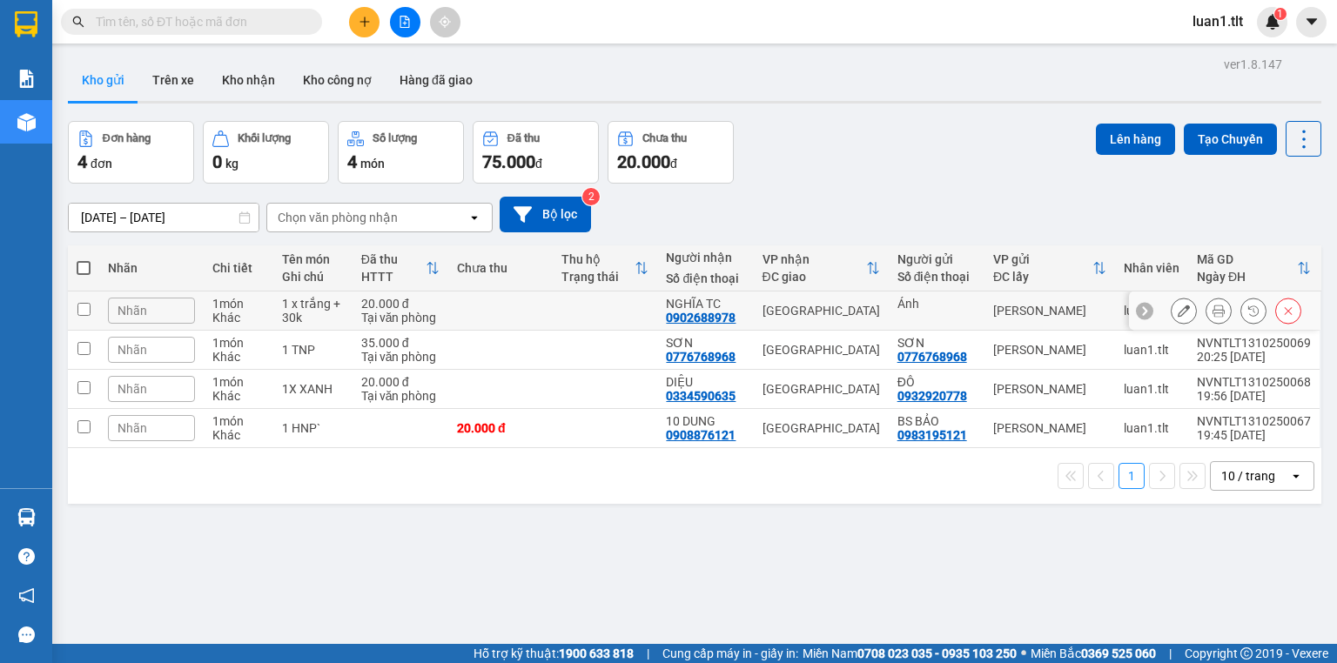
click at [317, 304] on div "1 x trắng + 30k" at bounding box center [312, 311] width 61 height 28
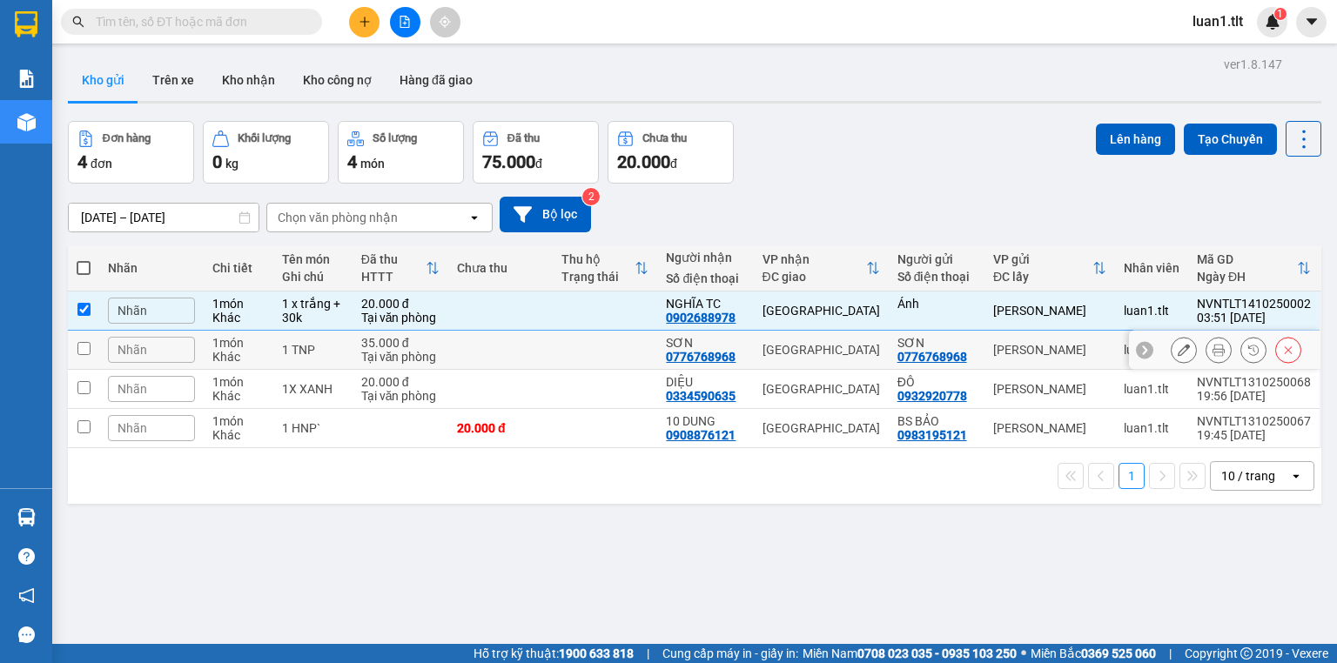
click at [316, 362] on td "1 TNP" at bounding box center [312, 350] width 78 height 39
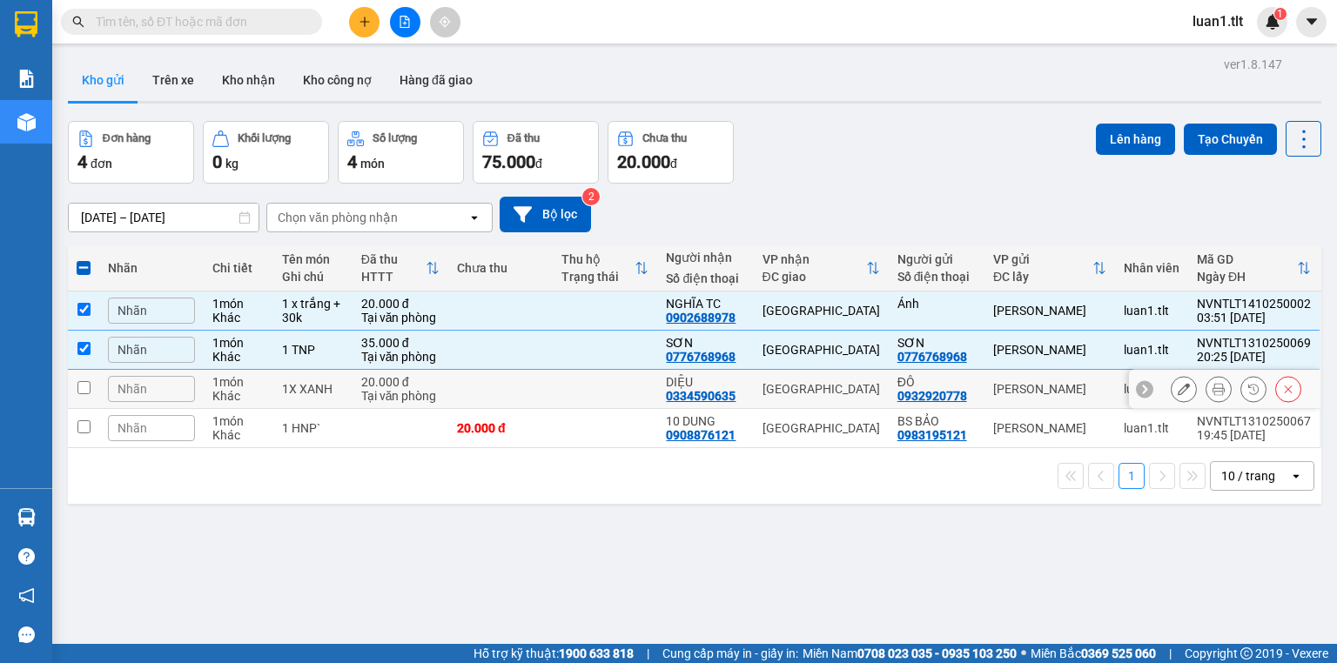
click at [338, 393] on div "1X XANH" at bounding box center [312, 389] width 61 height 14
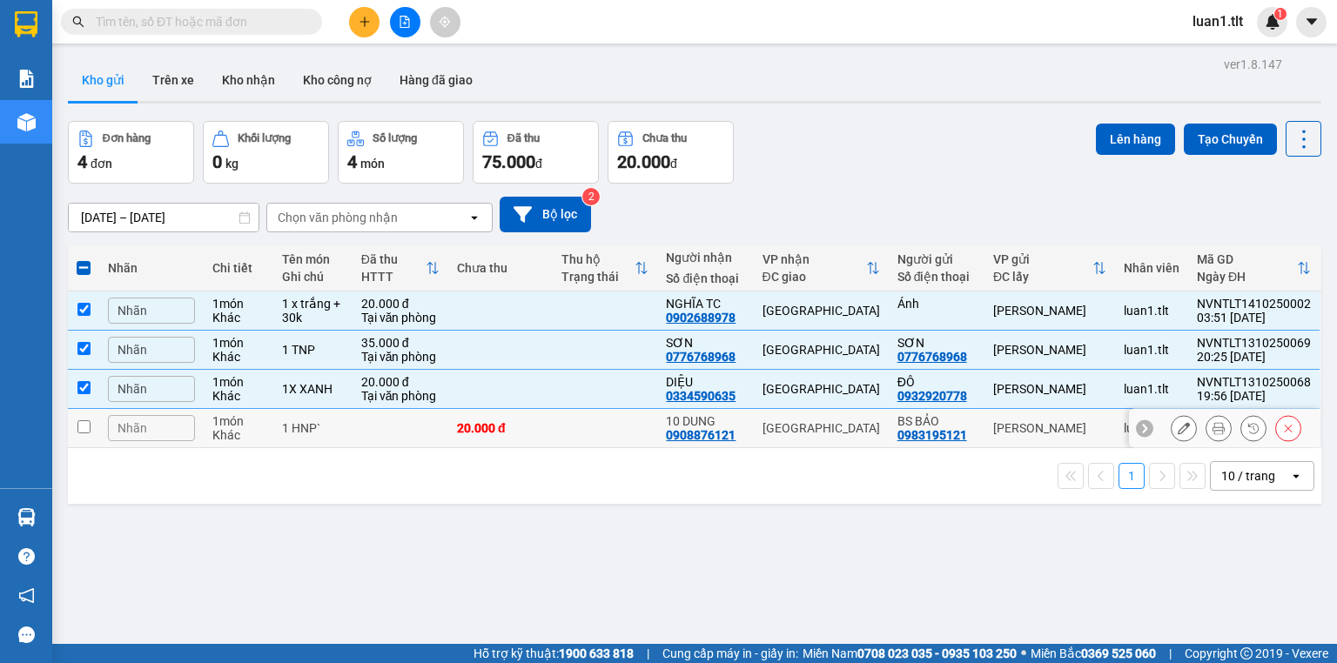
click at [357, 433] on td at bounding box center [400, 428] width 96 height 39
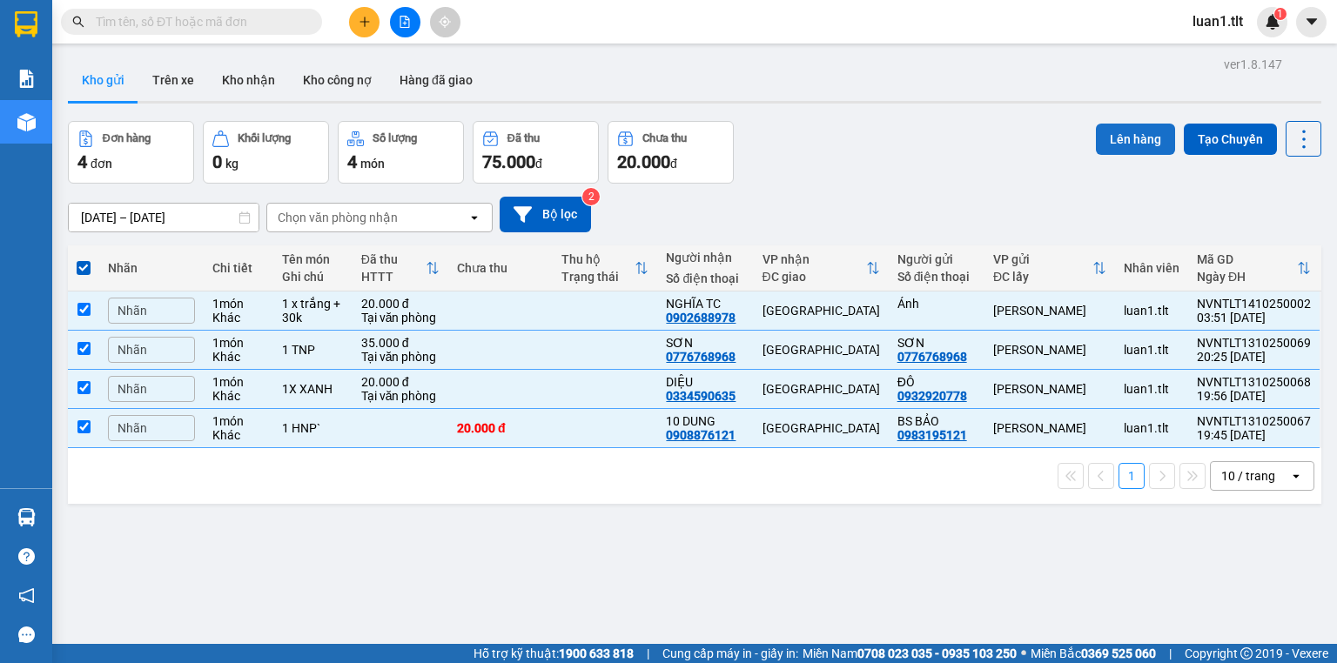
click at [1102, 144] on button "Lên hàng" at bounding box center [1135, 139] width 79 height 31
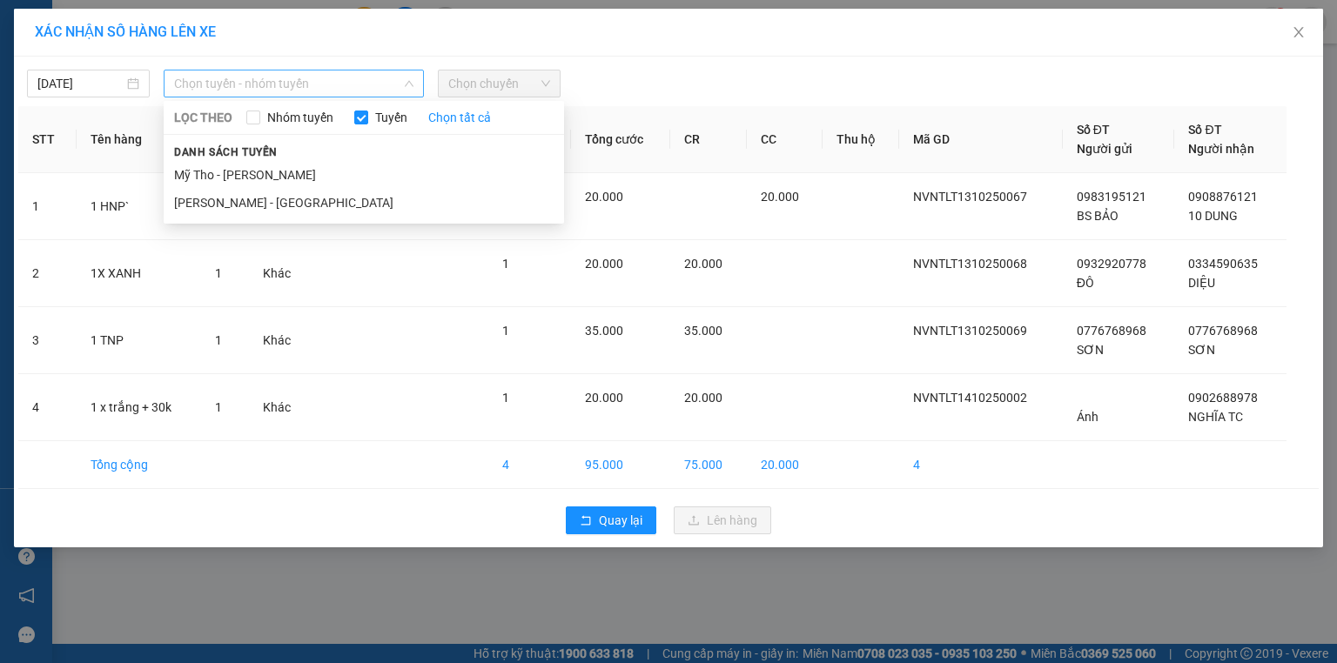
click at [279, 90] on span "Chọn tuyến - nhóm tuyến" at bounding box center [293, 83] width 239 height 26
click at [229, 185] on li "Mỹ Tho - Hồ Chí Minh" at bounding box center [364, 175] width 400 height 28
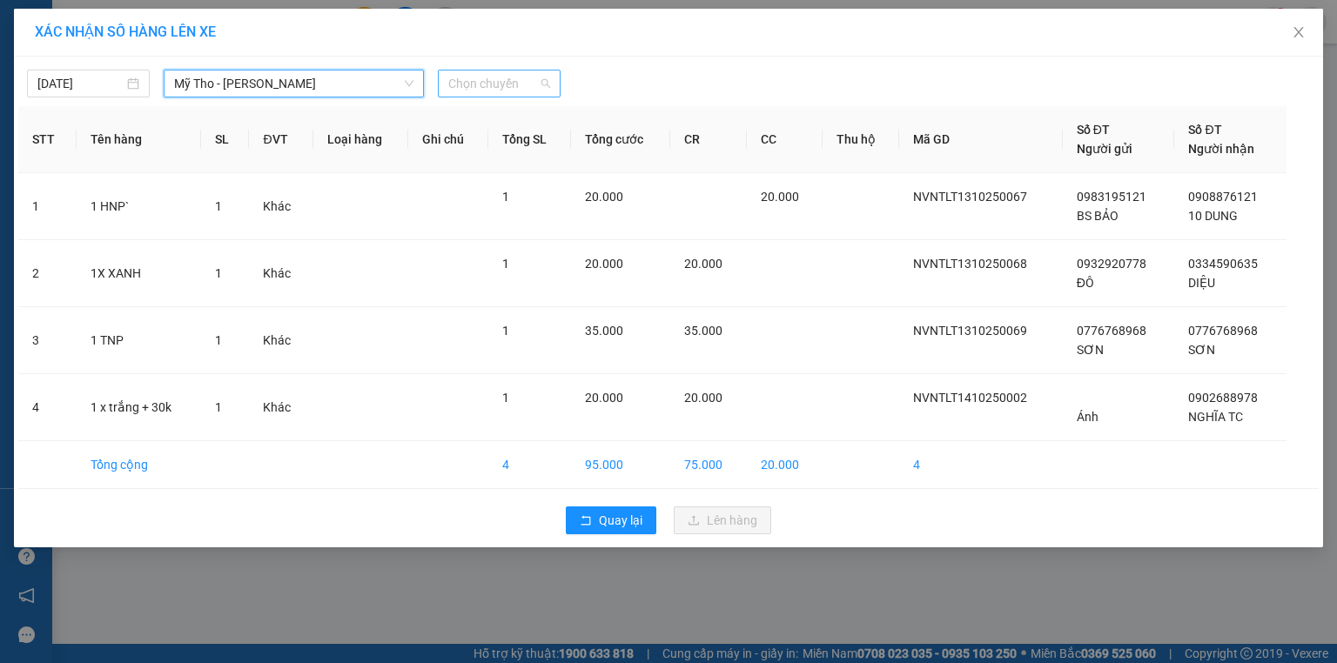
click at [512, 77] on span "Chọn chuyến" at bounding box center [499, 83] width 102 height 26
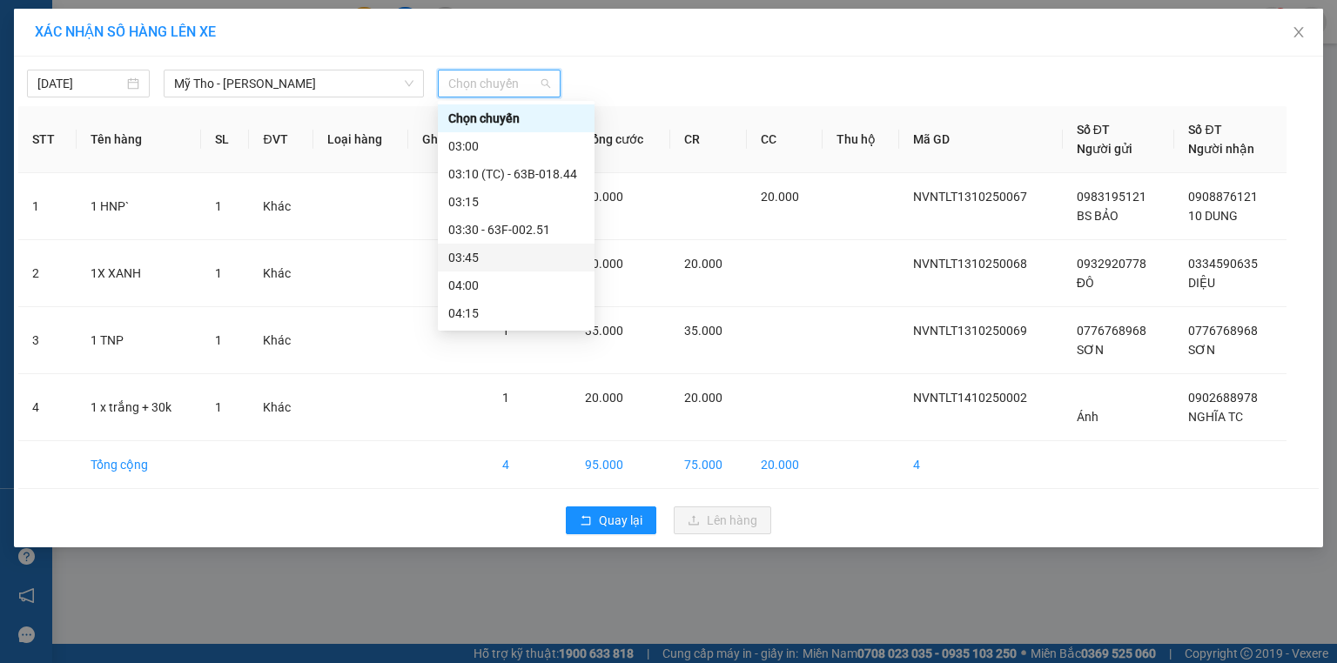
click at [479, 253] on div "03:45" at bounding box center [516, 257] width 136 height 19
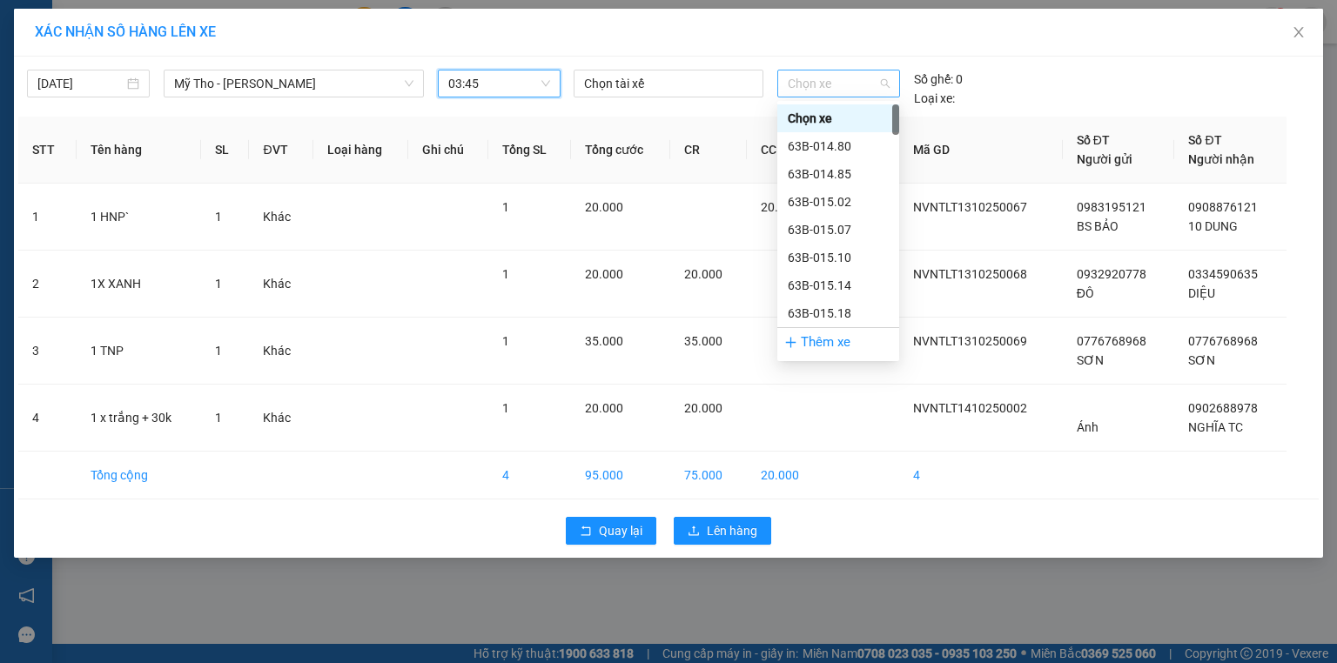
click at [801, 82] on span "Chọn xe" at bounding box center [837, 83] width 101 height 26
type input "246"
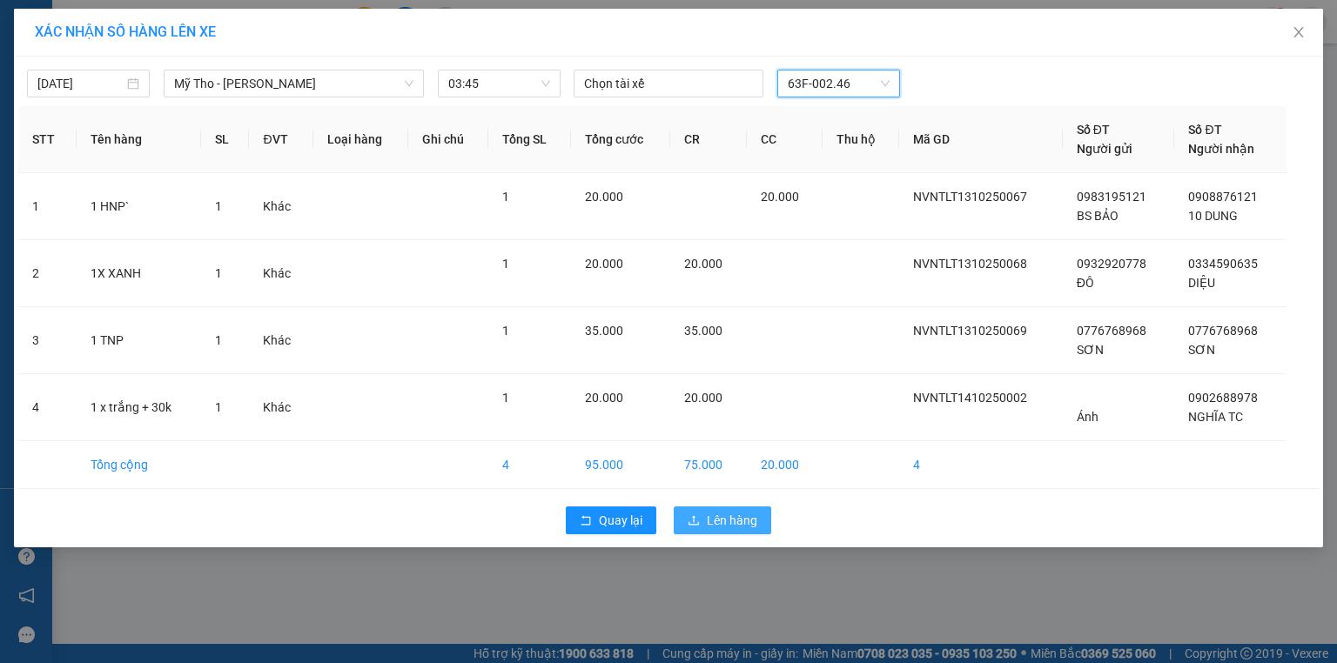
click at [743, 518] on span "Lên hàng" at bounding box center [732, 520] width 50 height 19
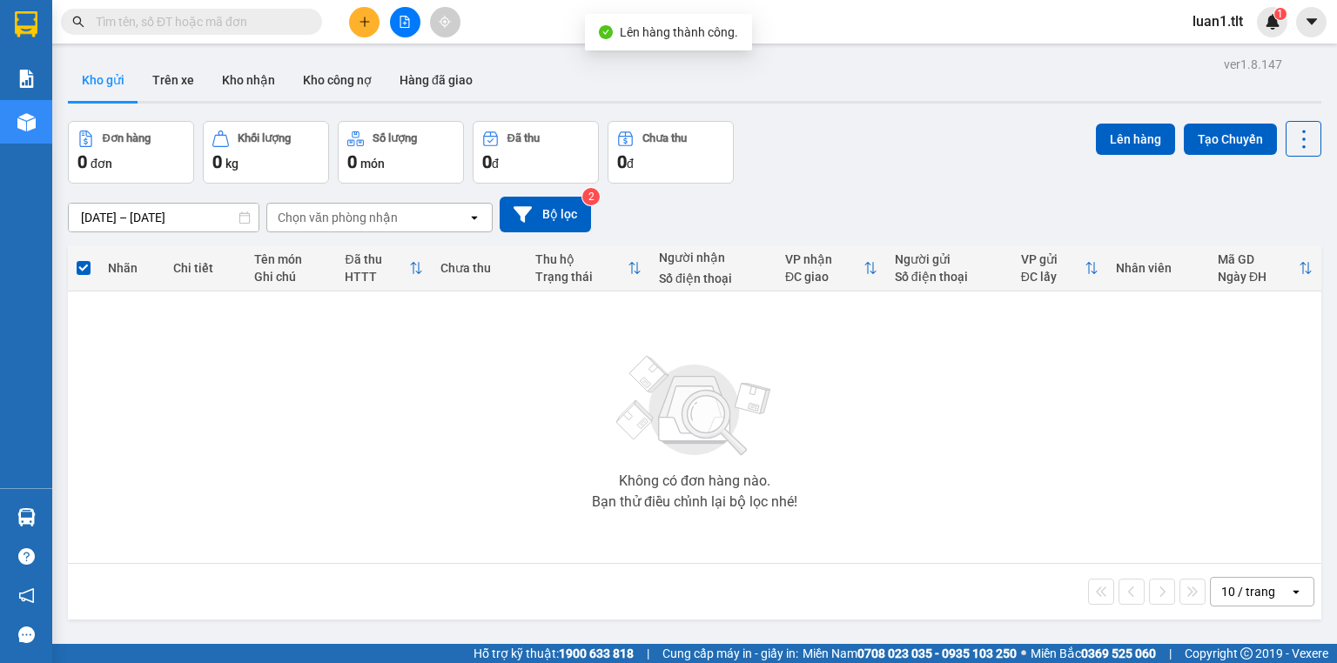
click at [405, 7] on button at bounding box center [405, 22] width 30 height 30
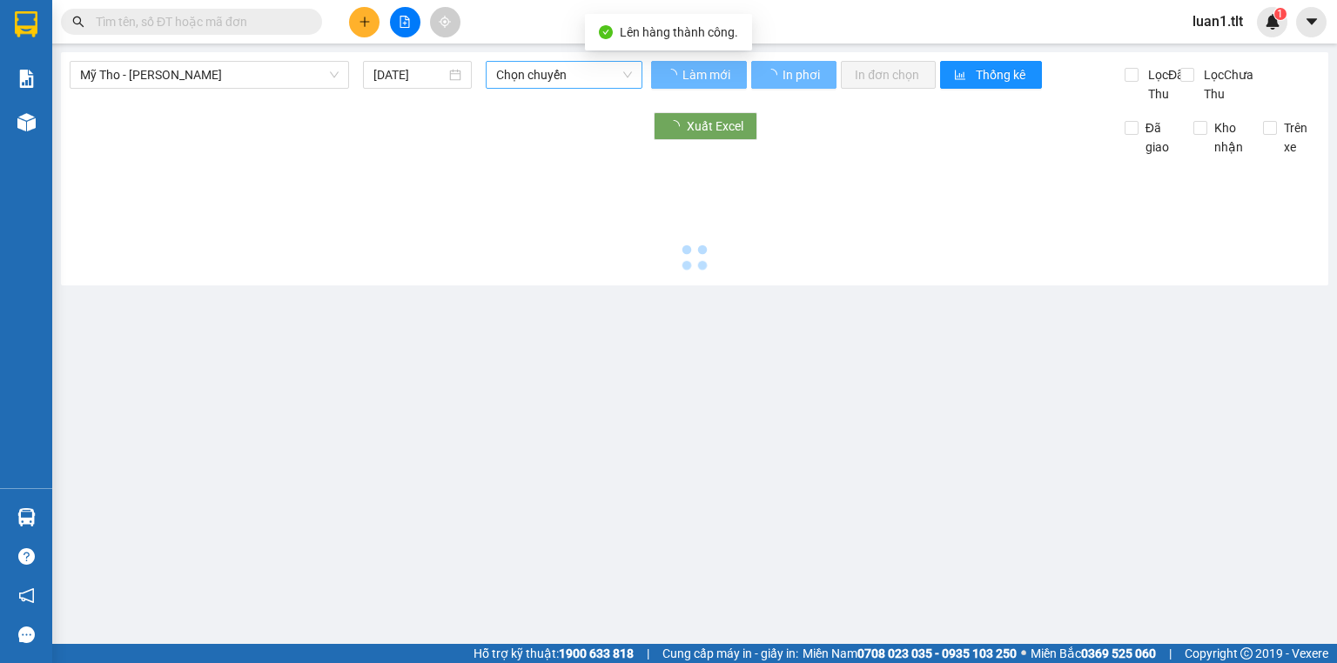
type input "14/10/2025"
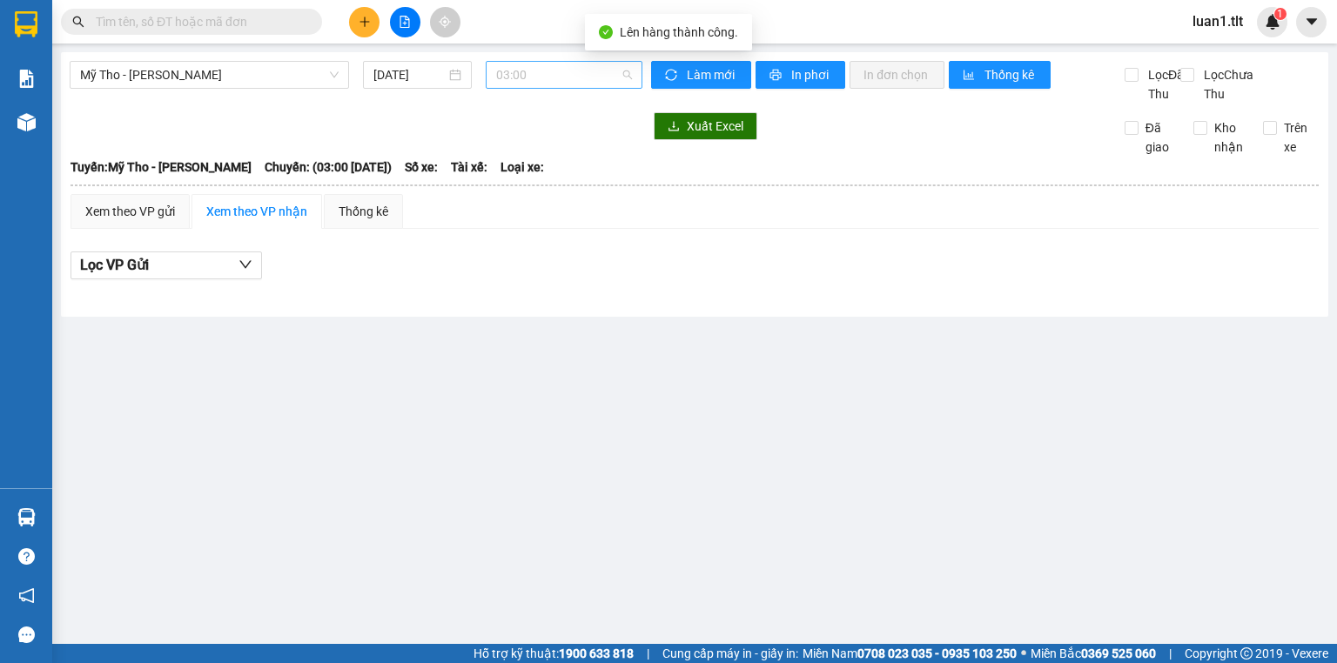
click at [540, 84] on span "03:00" at bounding box center [564, 75] width 137 height 26
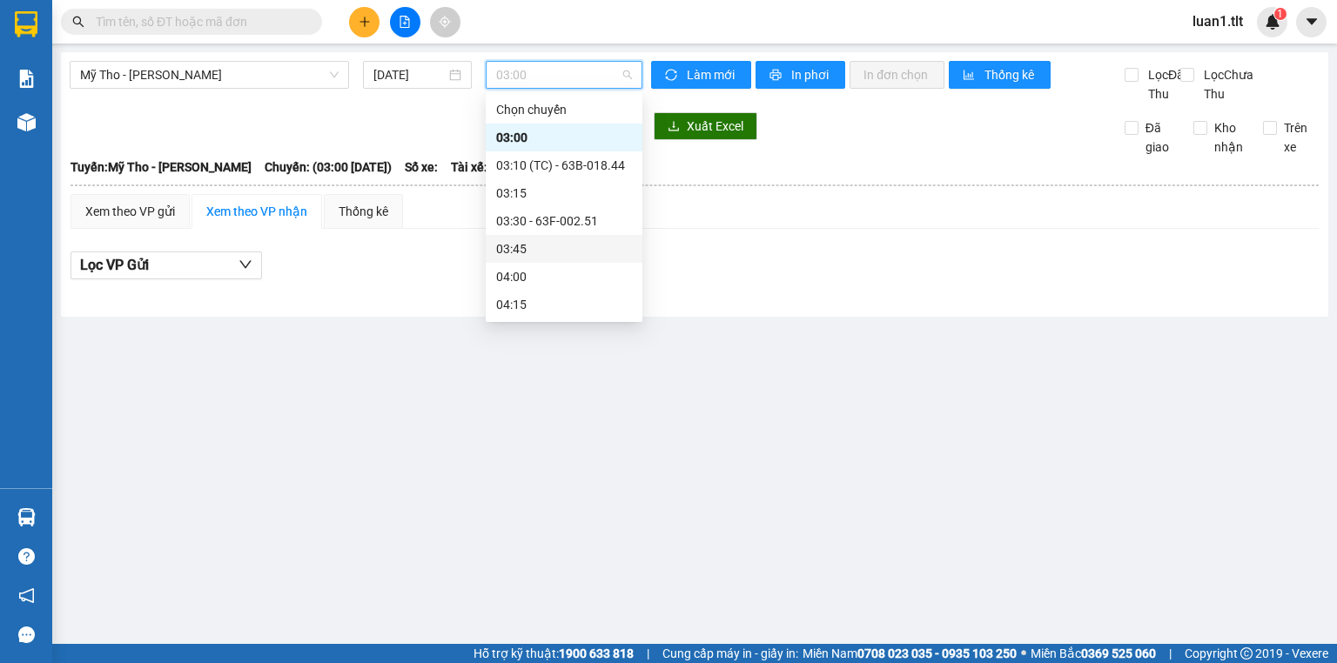
click at [529, 239] on div "03:45" at bounding box center [564, 248] width 136 height 19
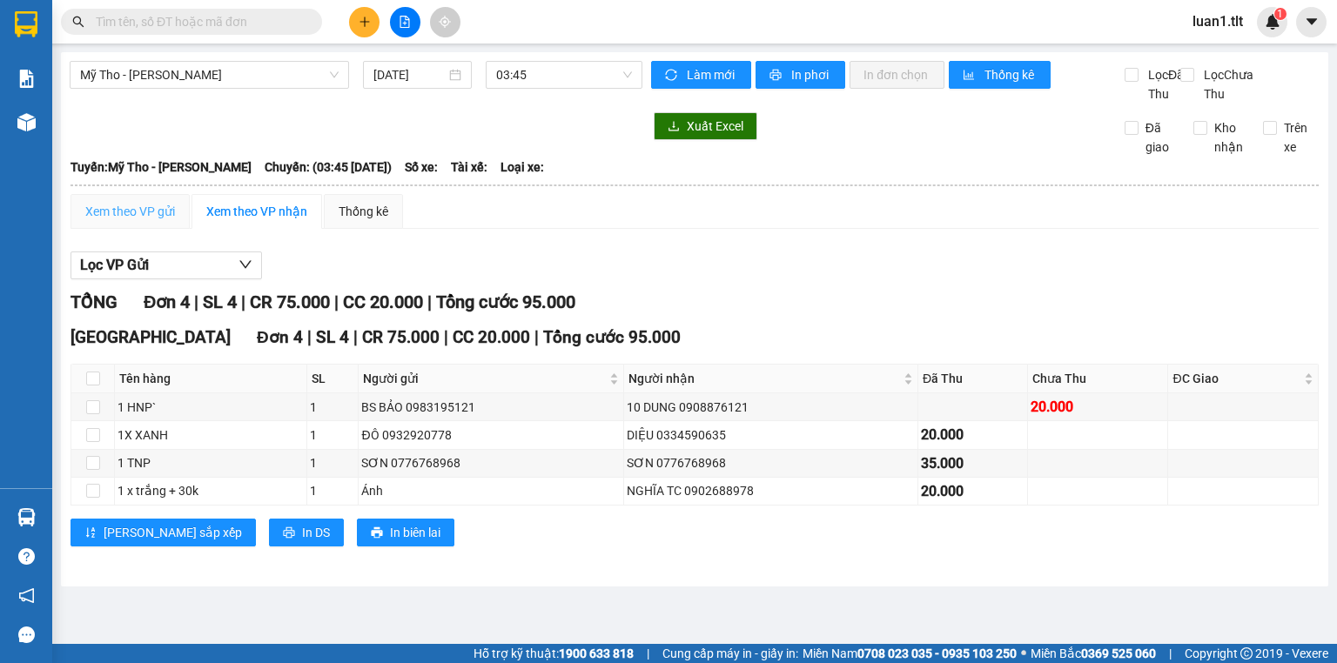
click at [131, 229] on div "Xem theo VP gửi" at bounding box center [129, 211] width 119 height 35
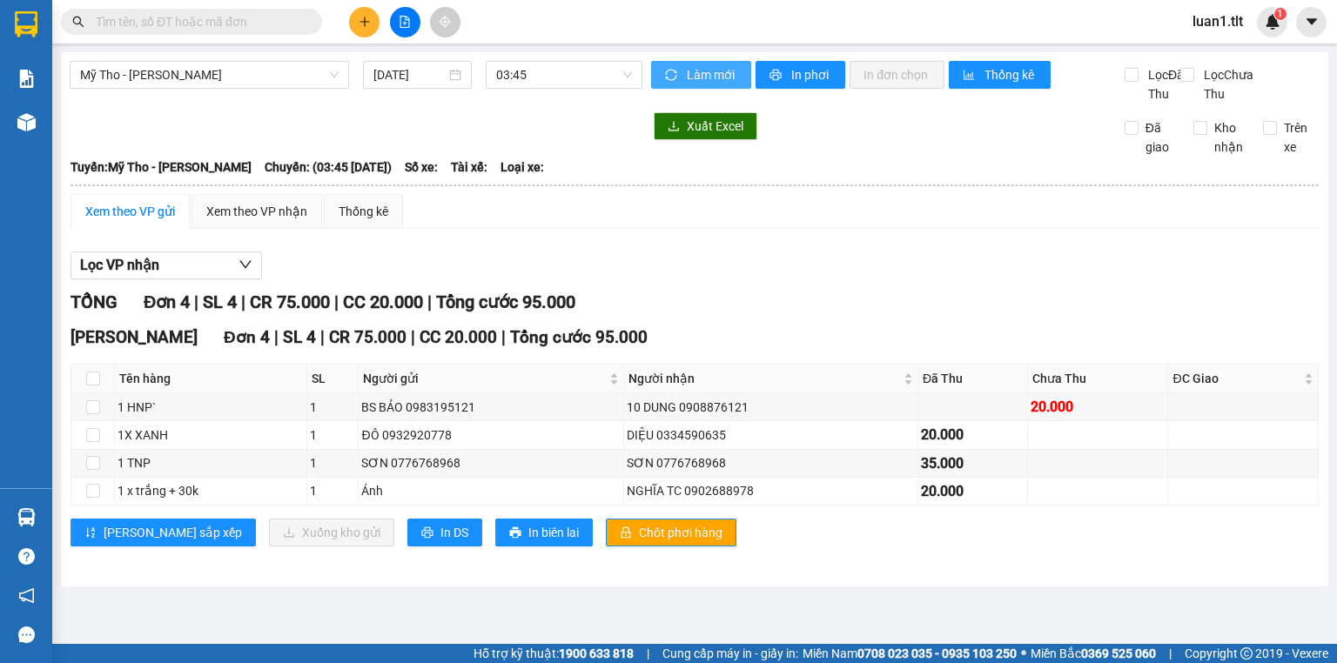
click at [692, 77] on span "Làm mới" at bounding box center [712, 74] width 50 height 19
click at [639, 542] on span "Chốt phơi hàng" at bounding box center [681, 532] width 84 height 19
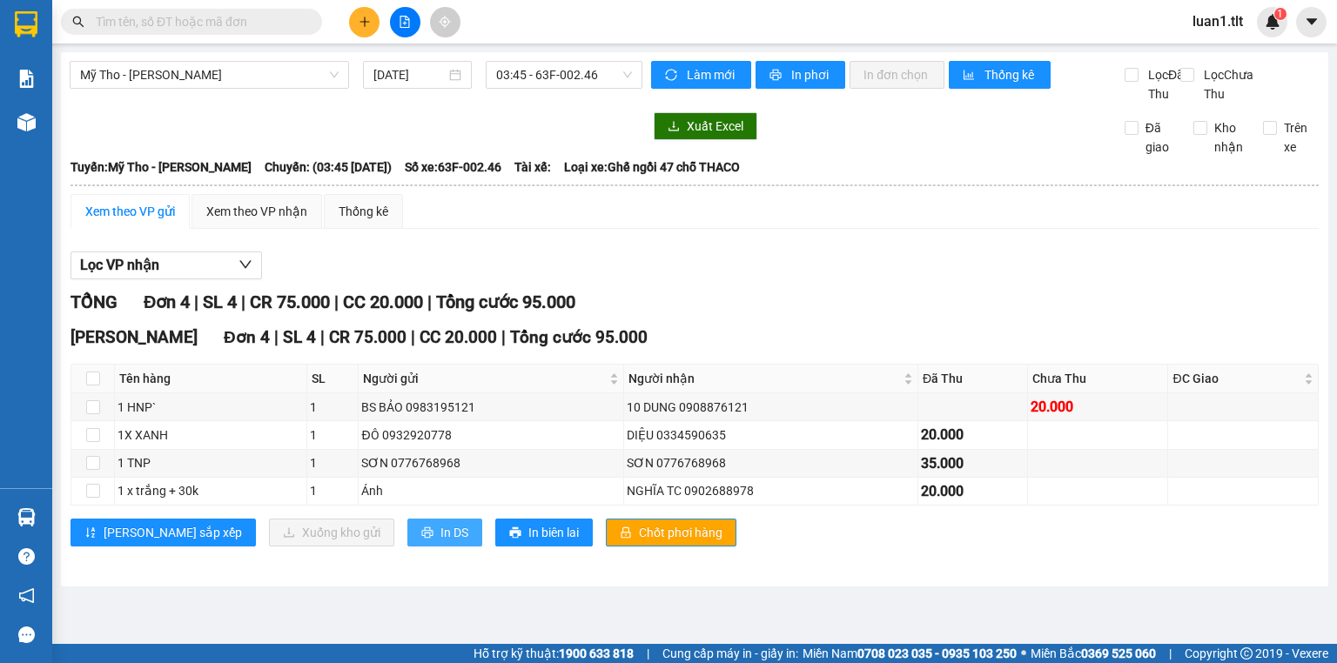
click at [407, 546] on button "In DS" at bounding box center [444, 533] width 75 height 28
